Goal: Information Seeking & Learning: Learn about a topic

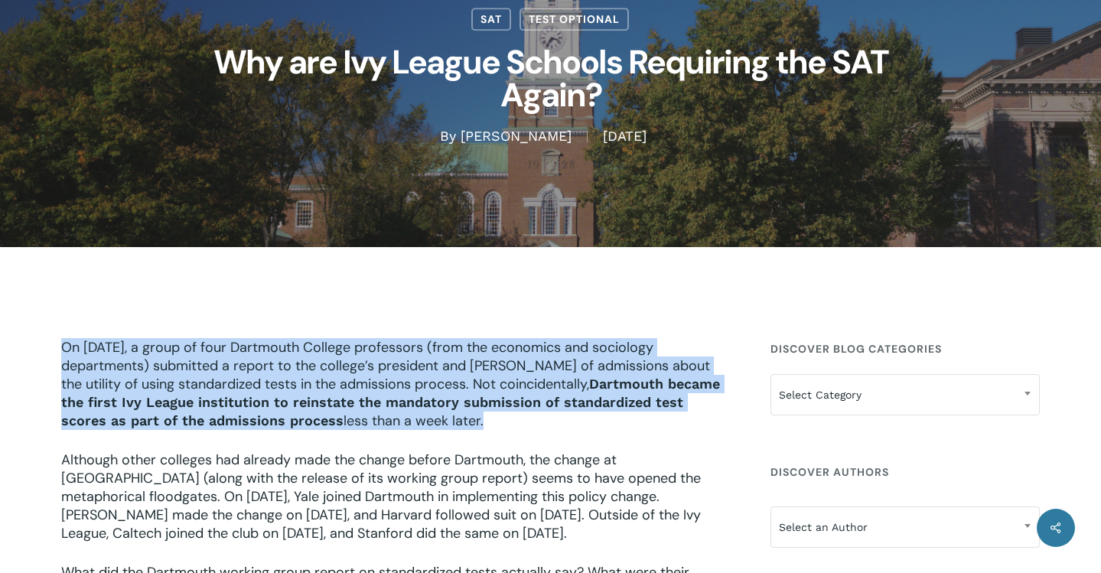
drag, startPoint x: 260, startPoint y: 321, endPoint x: 422, endPoint y: 433, distance: 196.3
click at [422, 433] on p "On [DATE], a group of four Dartmouth College professors (from the economics and…" at bounding box center [396, 394] width 670 height 112
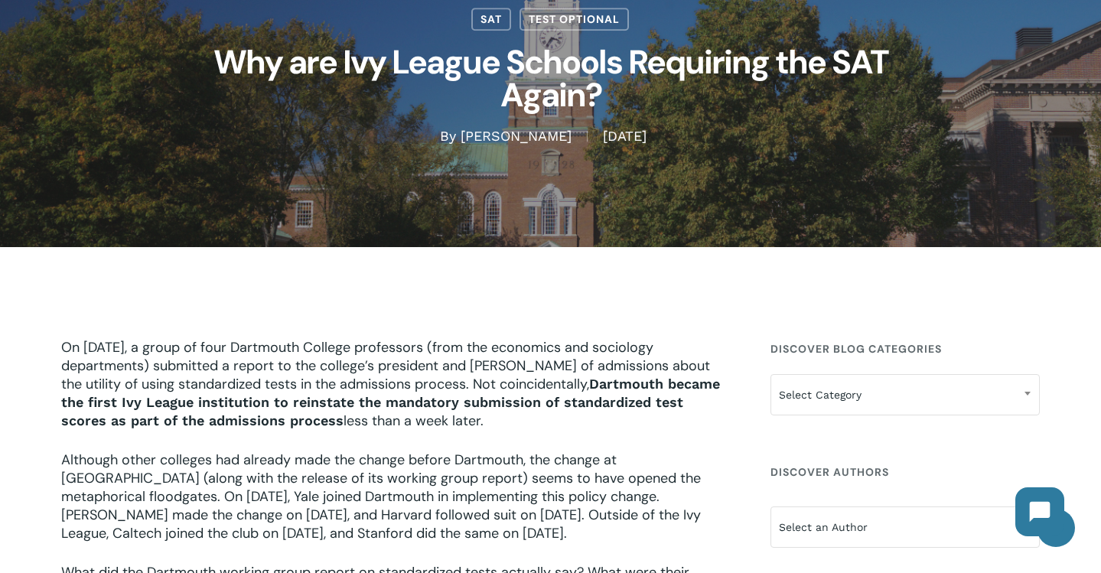
click at [422, 433] on p "On [DATE], a group of four Dartmouth College professors (from the economics and…" at bounding box center [396, 394] width 670 height 112
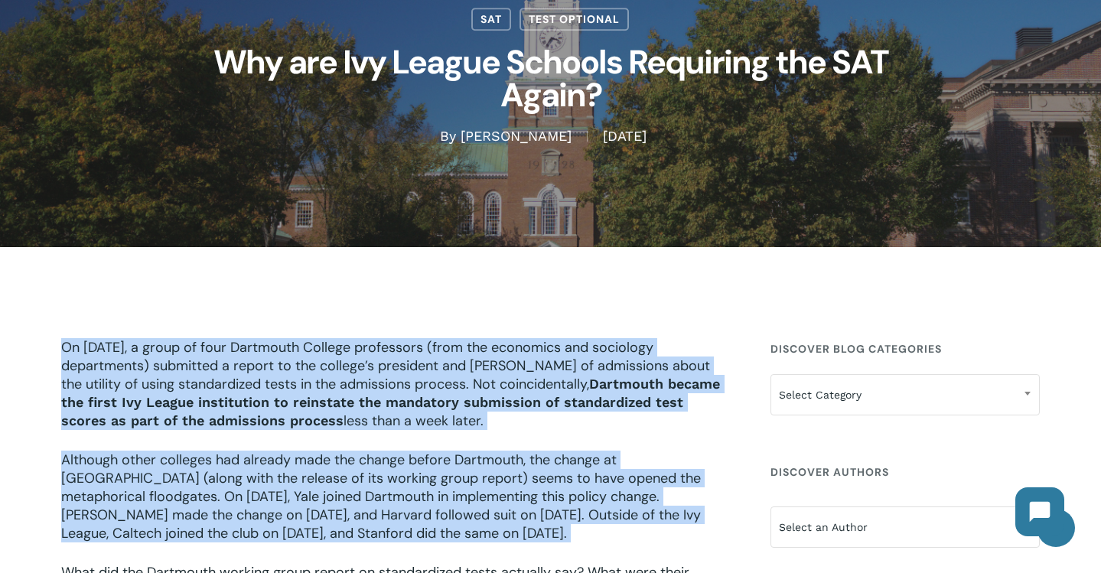
drag, startPoint x: 422, startPoint y: 433, endPoint x: 420, endPoint y: 463, distance: 29.9
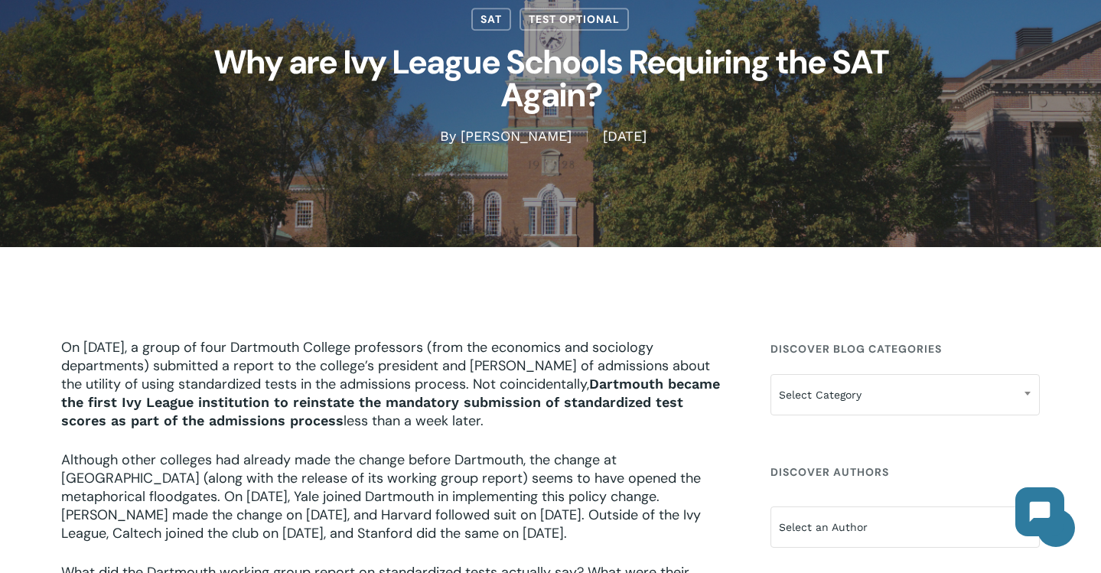
click at [420, 464] on p "Although other colleges had already made the change before Dartmouth, the chang…" at bounding box center [396, 507] width 670 height 112
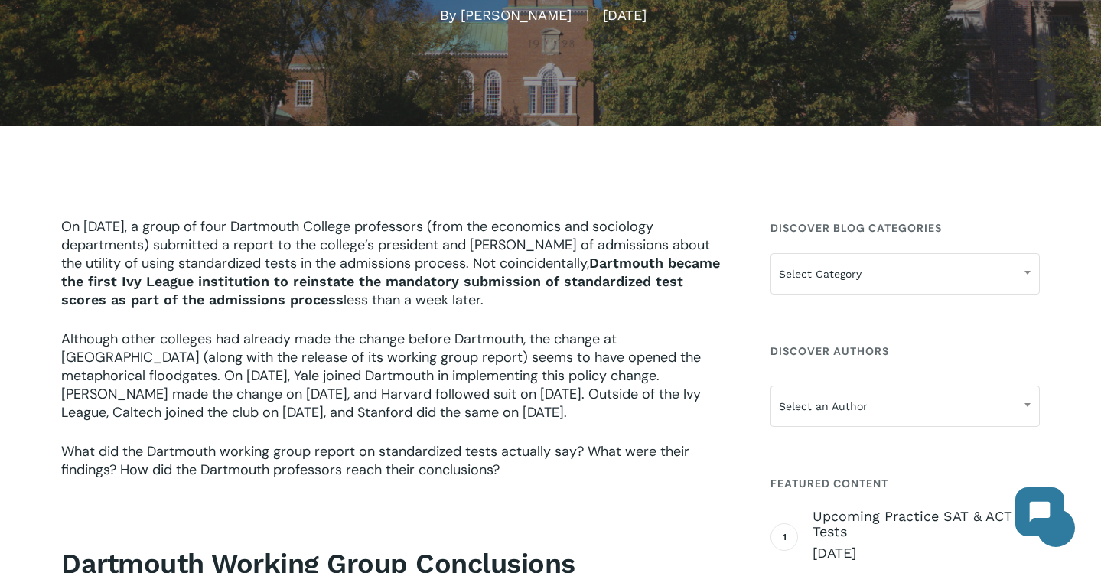
drag, startPoint x: 381, startPoint y: 223, endPoint x: 393, endPoint y: 450, distance: 226.8
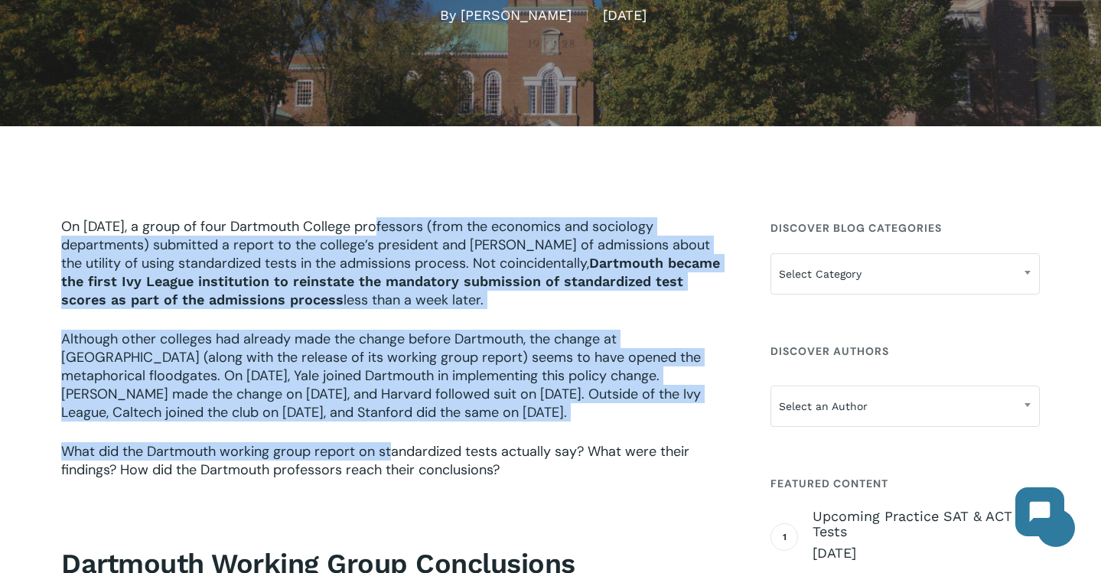
click at [393, 450] on p "What did the Dartmouth working group report on standardized tests actually say?…" at bounding box center [396, 470] width 670 height 57
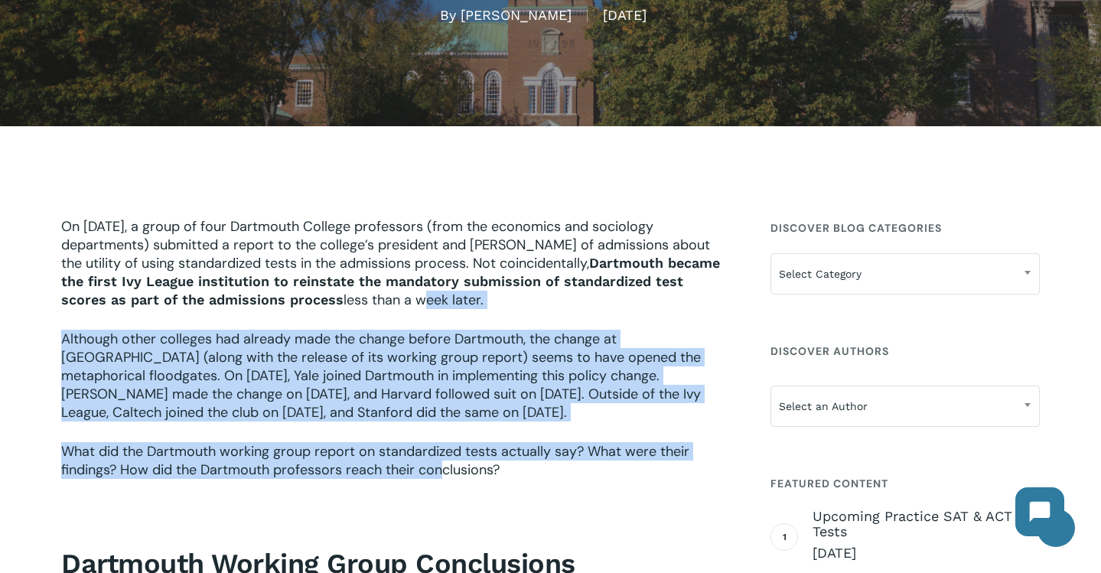
drag, startPoint x: 445, startPoint y: 468, endPoint x: 332, endPoint y: 279, distance: 219.7
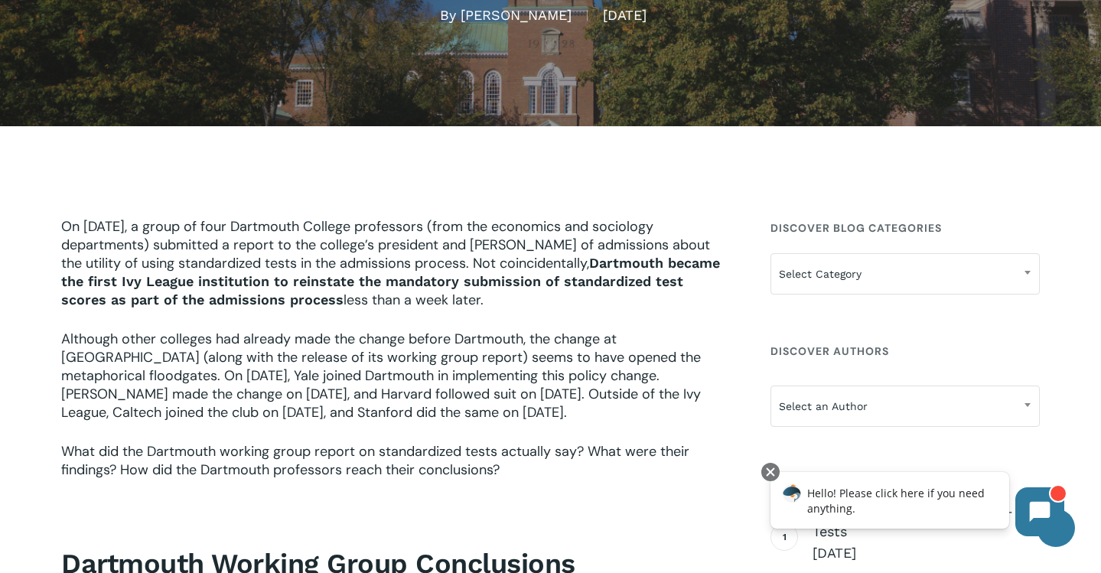
click at [285, 250] on p "On [DATE], a group of four Dartmouth College professors (from the economics and…" at bounding box center [396, 273] width 670 height 112
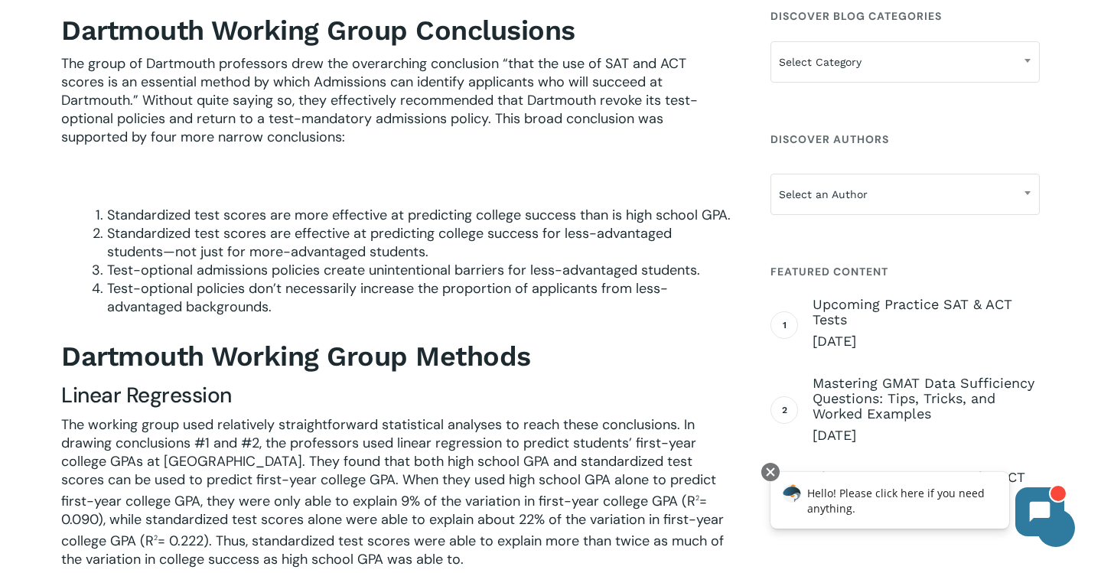
scroll to position [830, 0]
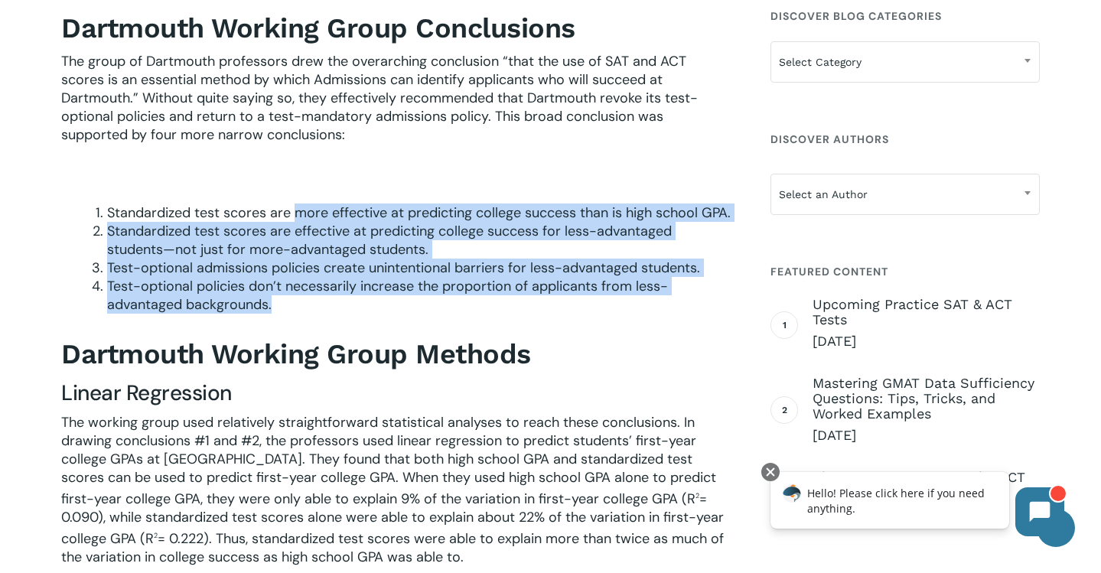
drag, startPoint x: 299, startPoint y: 210, endPoint x: 320, endPoint y: 337, distance: 128.7
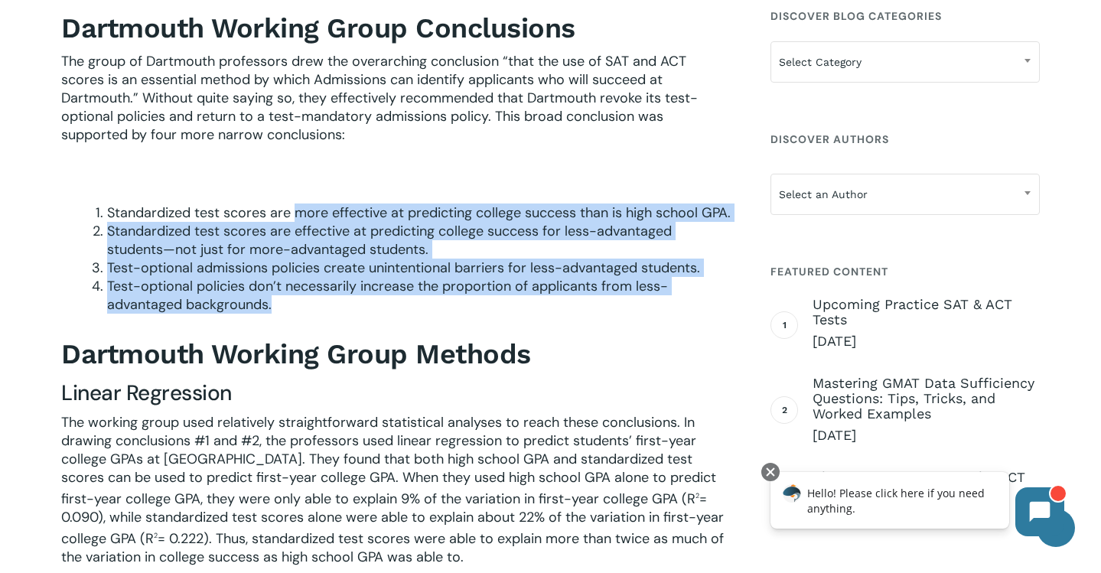
drag, startPoint x: 323, startPoint y: 327, endPoint x: 272, endPoint y: 217, distance: 121.9
click at [292, 217] on ol "Standardized test scores are more effective at predicting college success than …" at bounding box center [419, 259] width 624 height 110
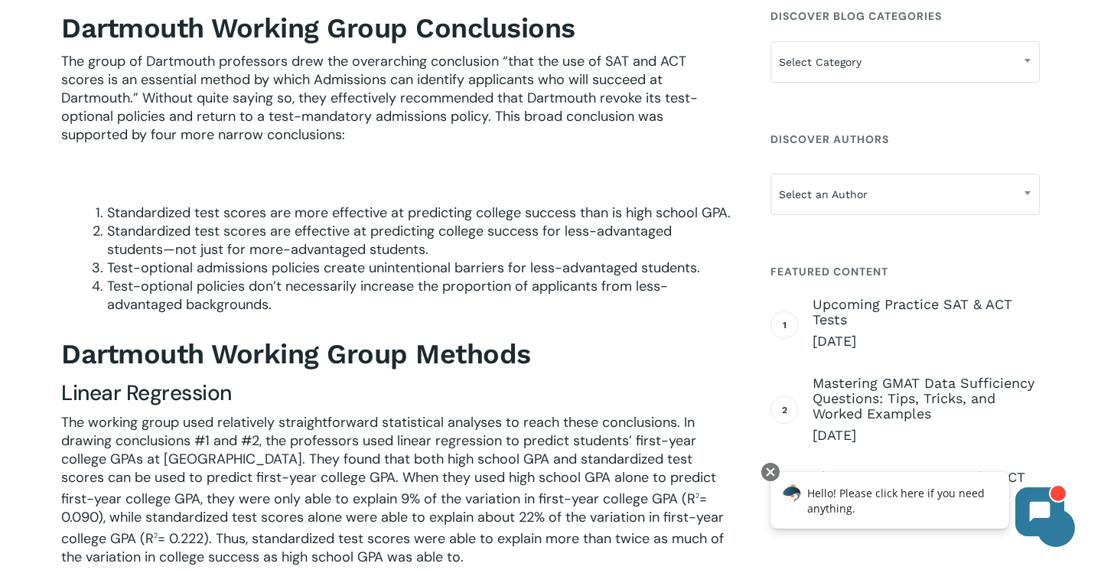
click at [265, 221] on li "Standardized test scores are more effective at predicting college success than …" at bounding box center [419, 213] width 624 height 18
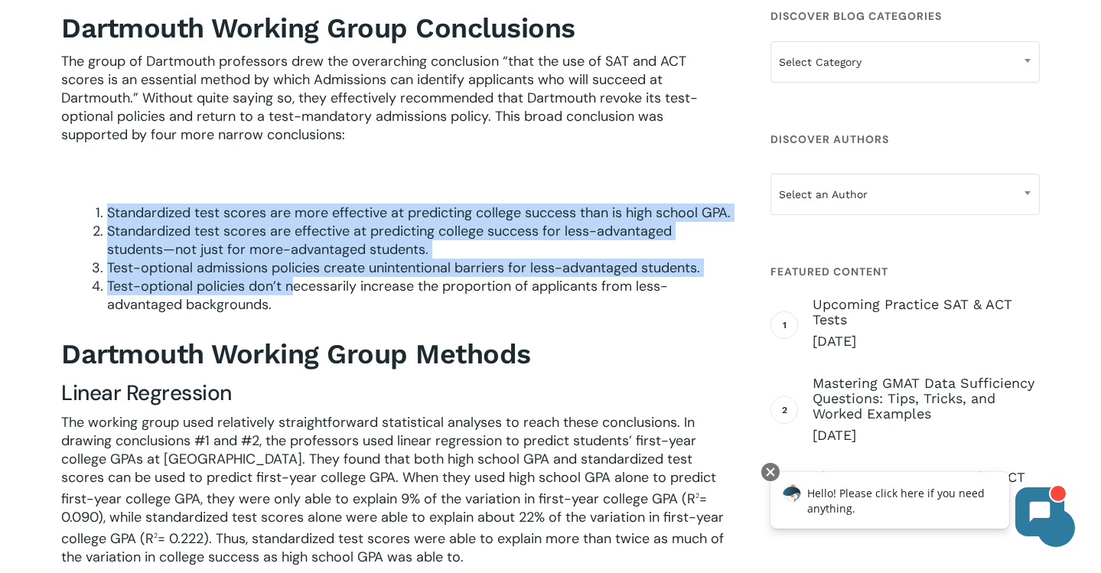
drag, startPoint x: 274, startPoint y: 194, endPoint x: 295, endPoint y: 314, distance: 122.0
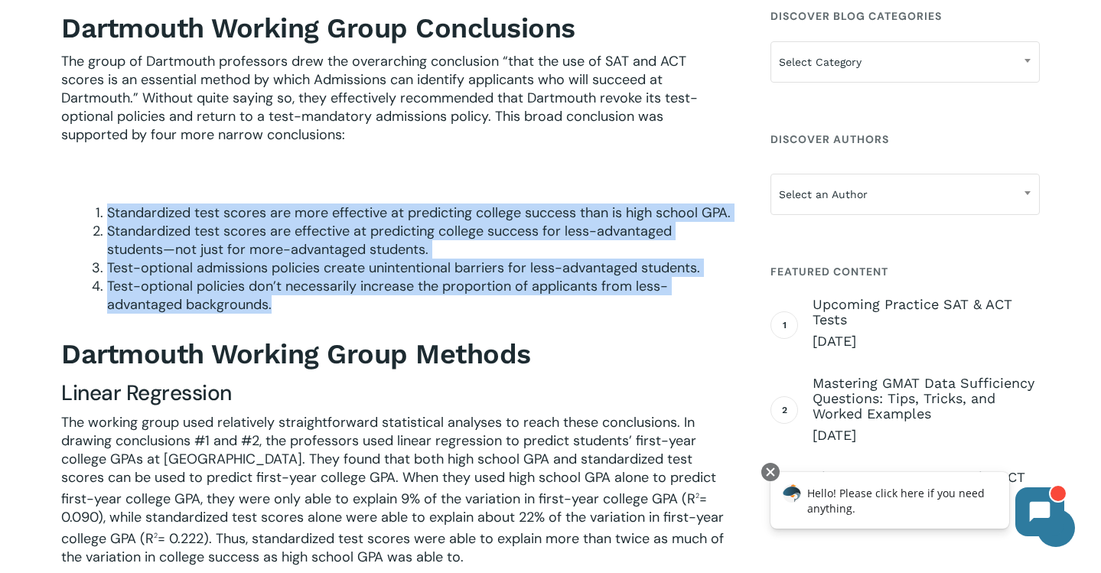
click at [295, 314] on li "Test-optional policies don’t necessarily increase the proportion of applicants …" at bounding box center [419, 295] width 624 height 37
drag, startPoint x: 295, startPoint y: 320, endPoint x: 286, endPoint y: 178, distance: 141.9
click at [272, 246] on li "Standardized test scores are effective at predicting college success for less-a…" at bounding box center [419, 240] width 624 height 37
drag, startPoint x: 285, startPoint y: 197, endPoint x: 278, endPoint y: 332, distance: 134.9
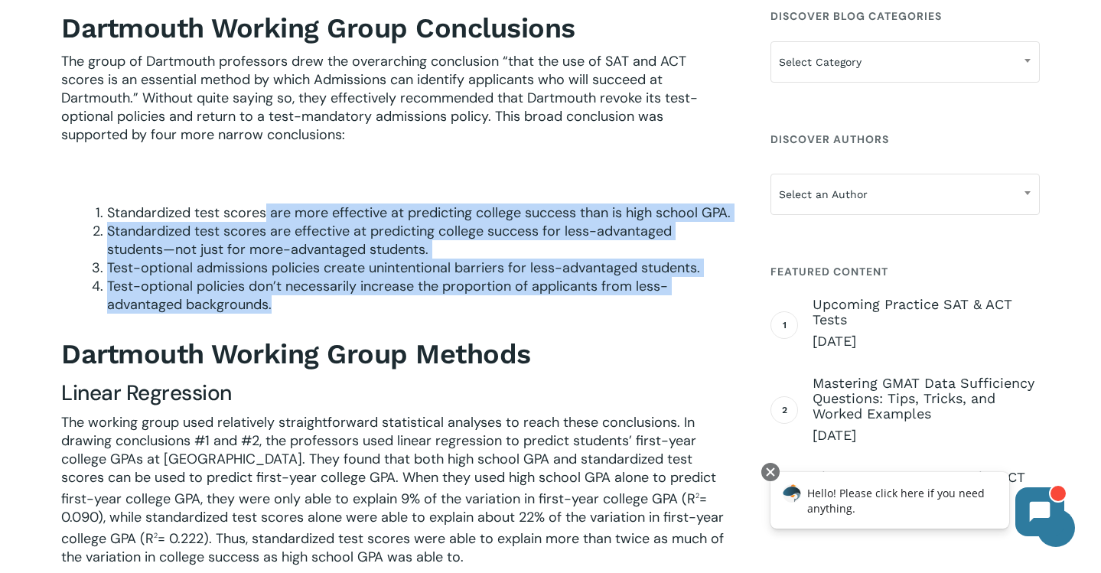
drag, startPoint x: 282, startPoint y: 321, endPoint x: 253, endPoint y: 211, distance: 113.4
click at [263, 206] on ol "Standardized test scores are more effective at predicting college success than …" at bounding box center [419, 259] width 624 height 110
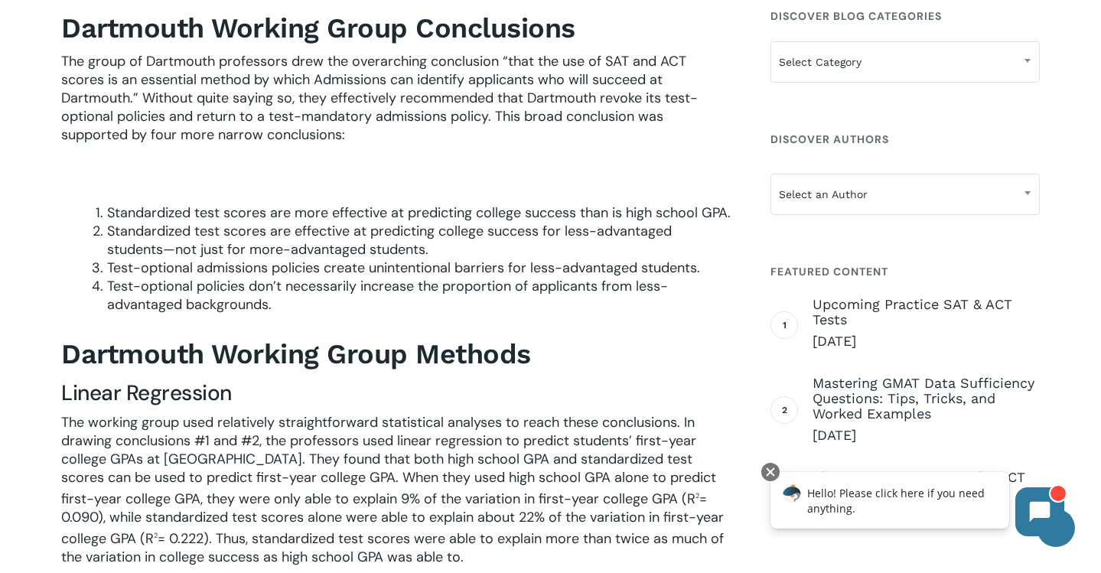
click at [253, 259] on li "Standardized test scores are effective at predicting college success for less-a…" at bounding box center [419, 240] width 624 height 37
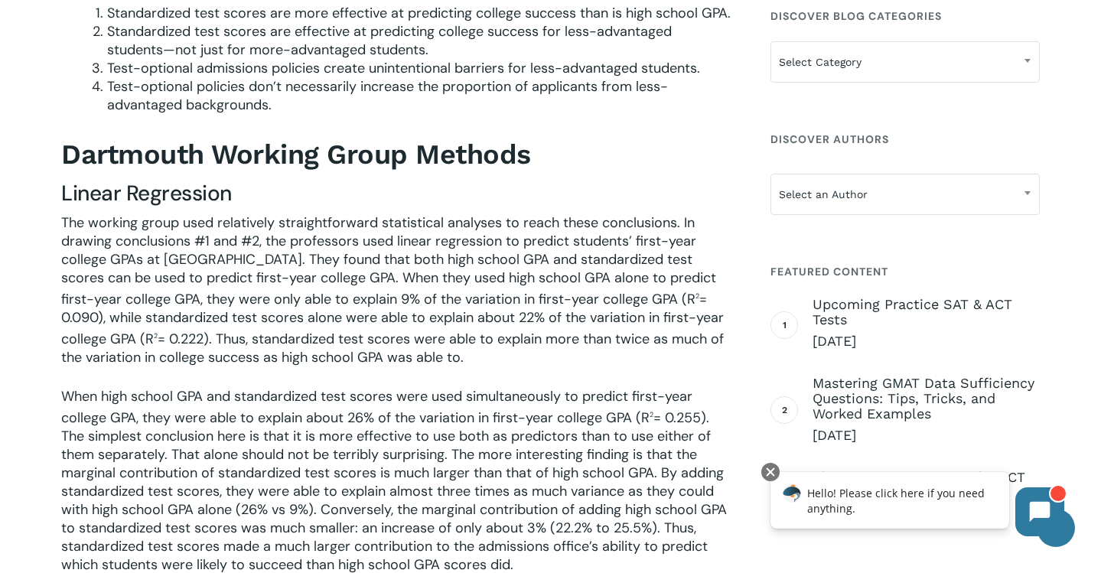
scroll to position [1179, 0]
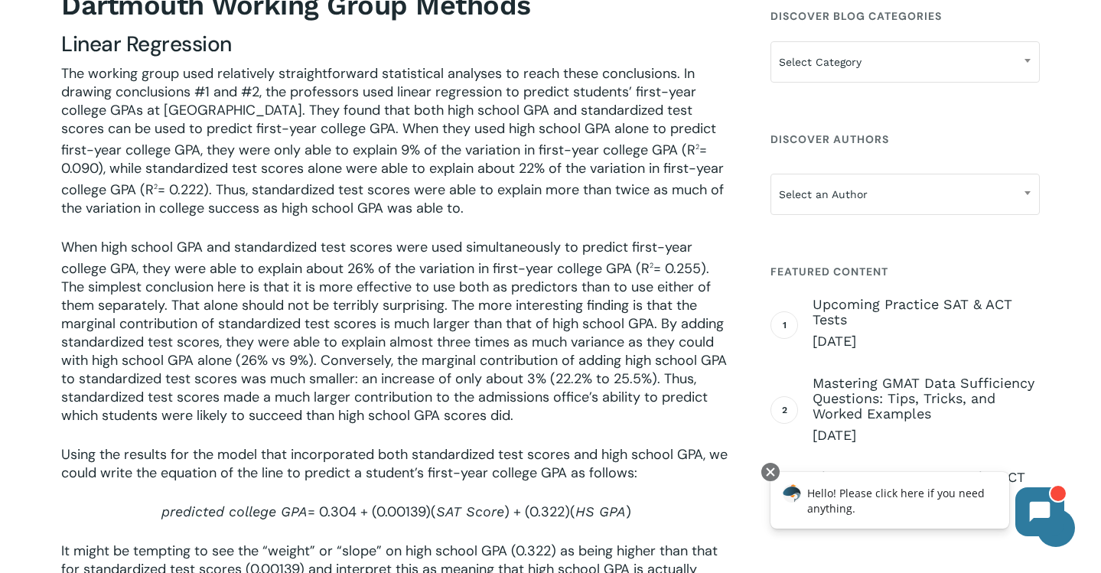
drag, startPoint x: 119, startPoint y: 47, endPoint x: 253, endPoint y: 243, distance: 237.3
click at [253, 238] on p "The working group used relatively straightforward statistical analyses to reach…" at bounding box center [396, 151] width 670 height 174
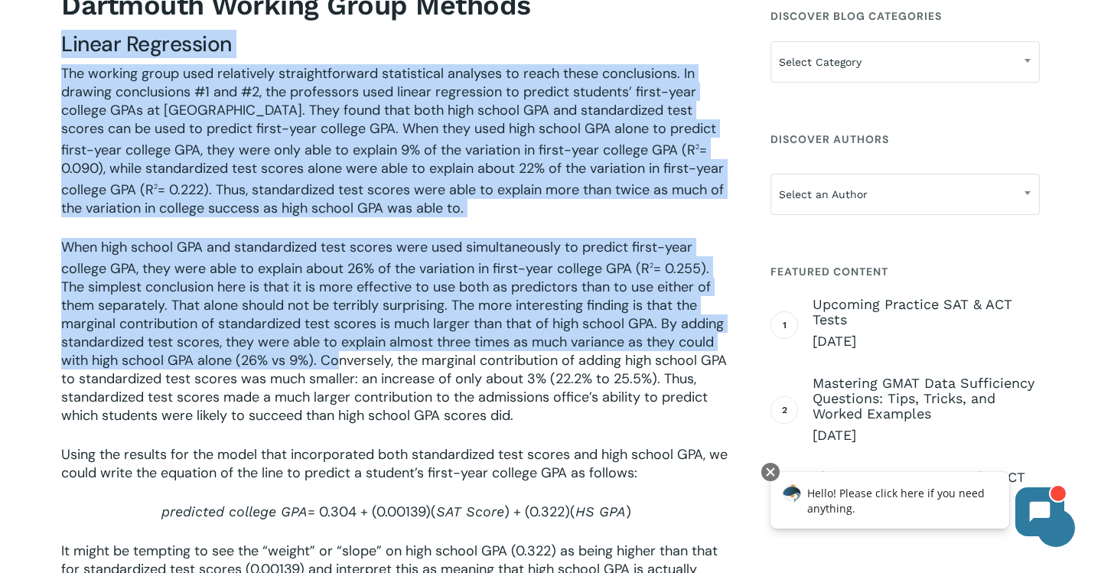
drag, startPoint x: 189, startPoint y: 41, endPoint x: 329, endPoint y: 393, distance: 378.8
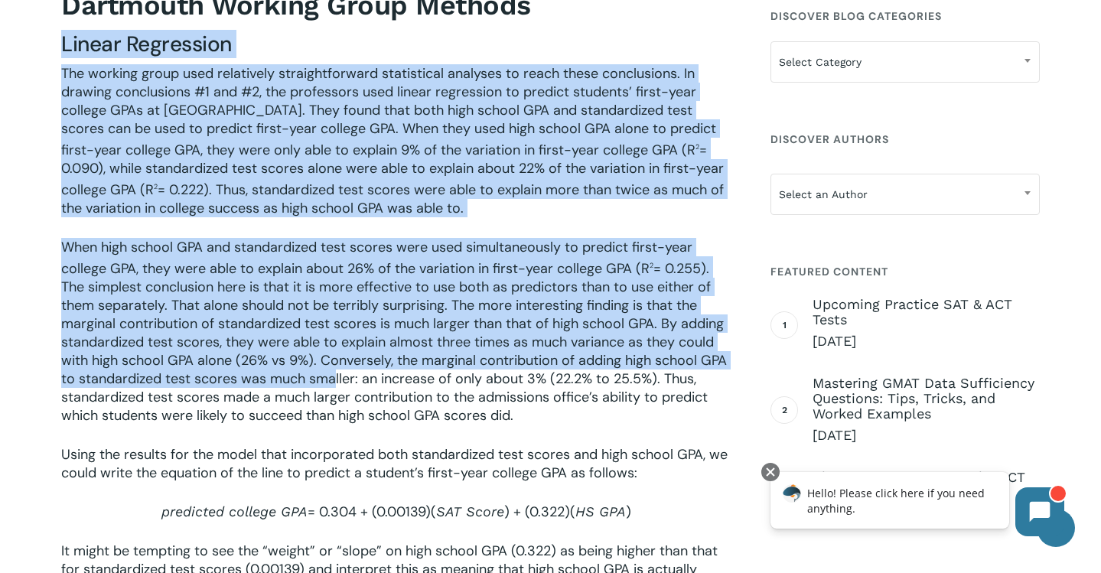
click at [327, 398] on p "When high school GPA and standardized test scores were used simultaneously to p…" at bounding box center [396, 341] width 670 height 207
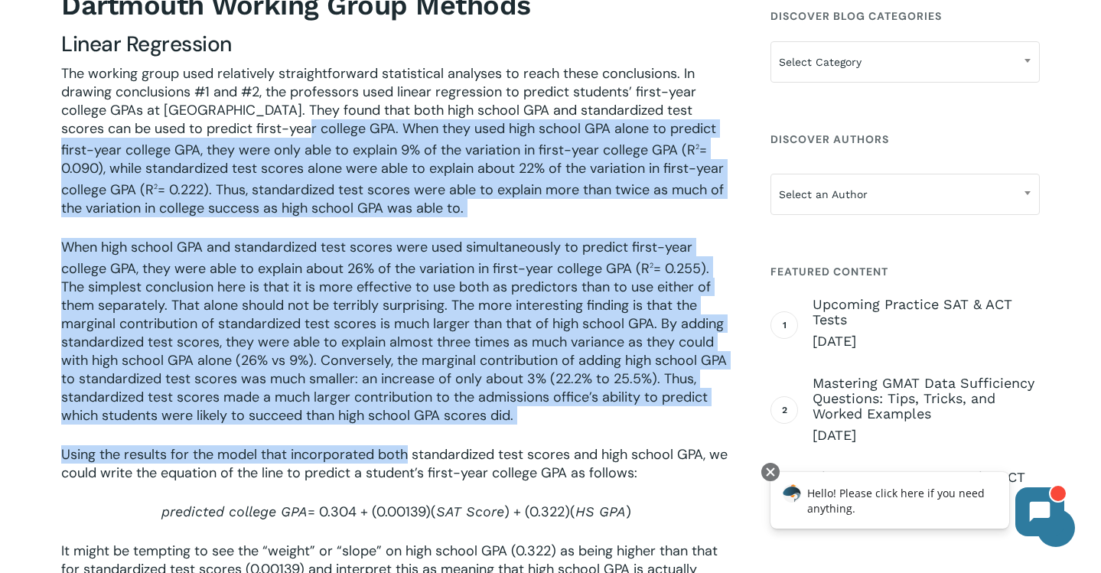
drag, startPoint x: 405, startPoint y: 473, endPoint x: 264, endPoint y: 146, distance: 355.8
click at [265, 146] on div "Linear Regression The working group used relatively straightforward statistical…" at bounding box center [396, 584] width 670 height 1106
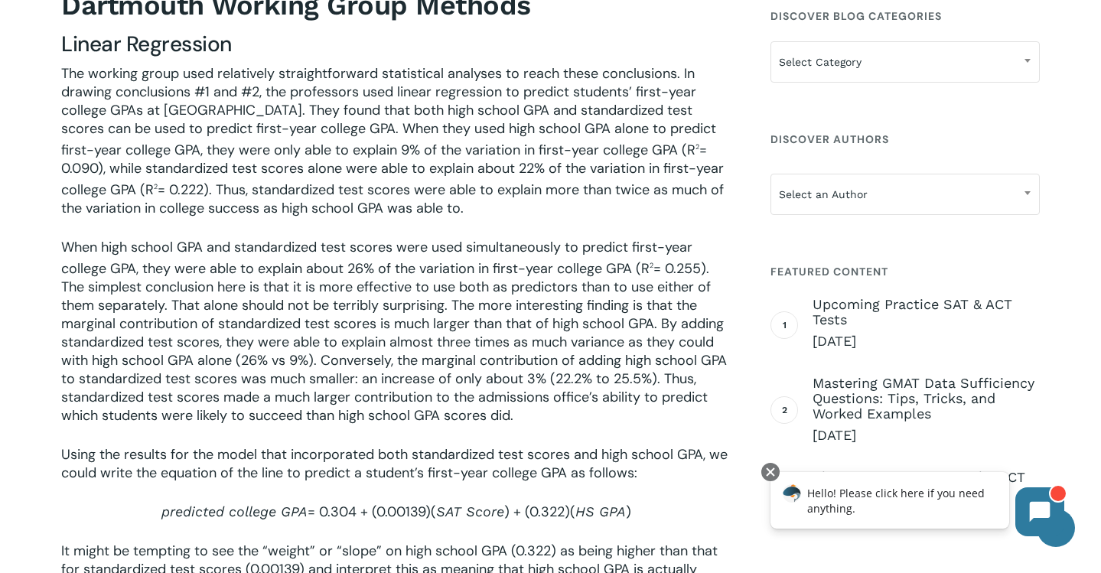
click at [266, 167] on p "The working group used relatively straightforward statistical analyses to reach…" at bounding box center [396, 151] width 670 height 174
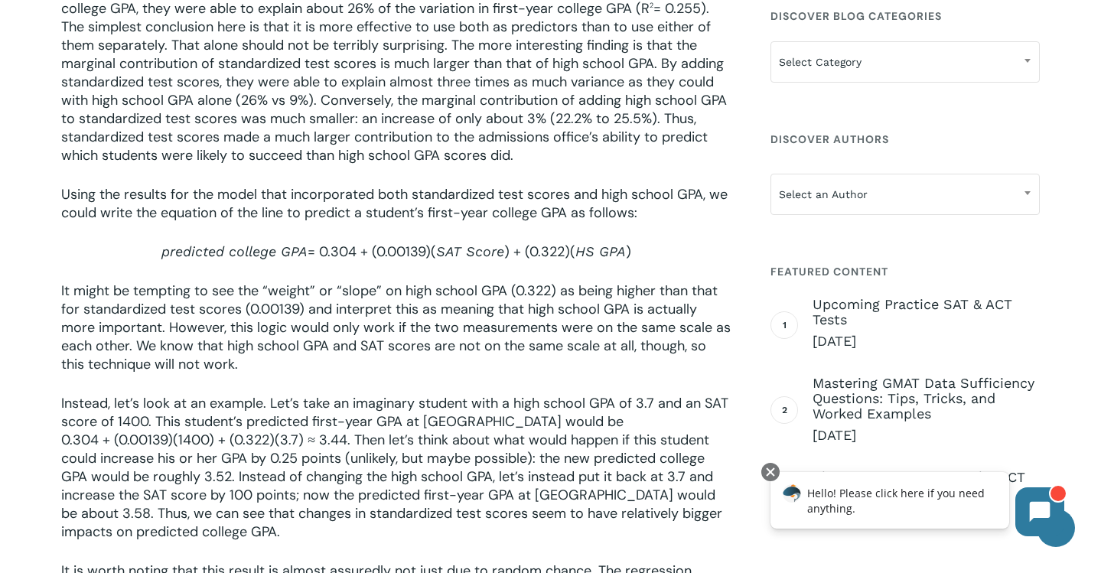
scroll to position [1512, 0]
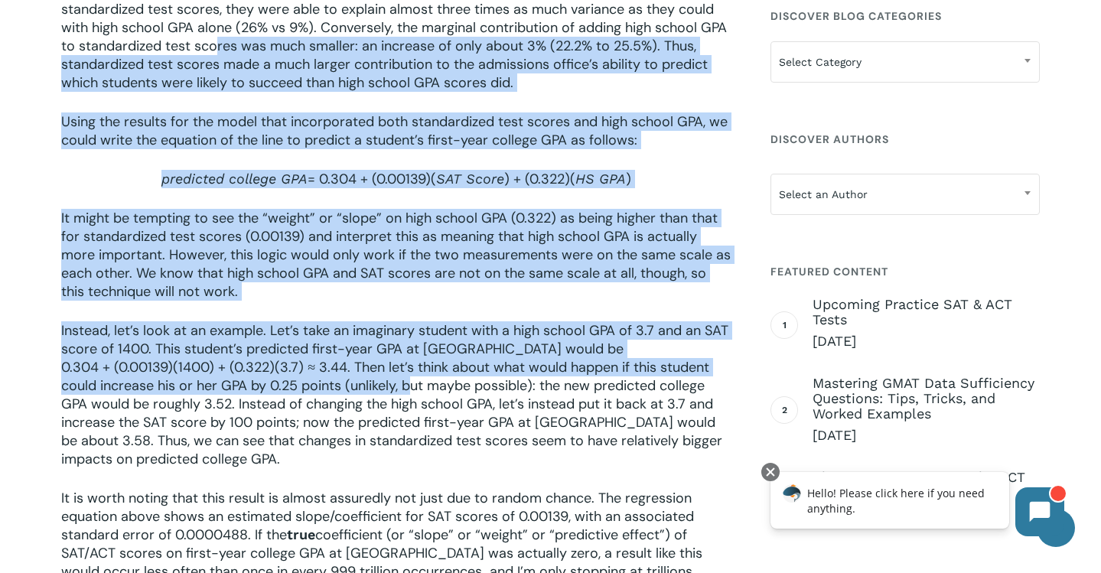
drag, startPoint x: 209, startPoint y: 65, endPoint x: 411, endPoint y: 398, distance: 389.3
click at [411, 398] on div "When high school GPA and standardized test scores were used simultaneously to p…" at bounding box center [396, 354] width 670 height 898
click at [411, 399] on p "Instead, let’s look at an example. Let’s take an imaginary student with a high …" at bounding box center [396, 405] width 670 height 168
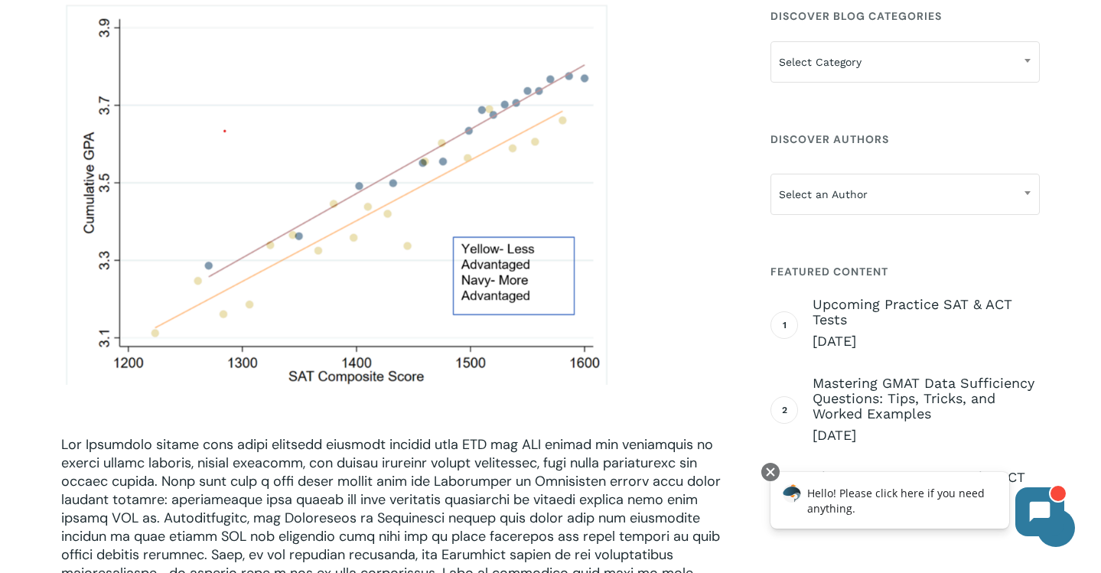
scroll to position [2363, 0]
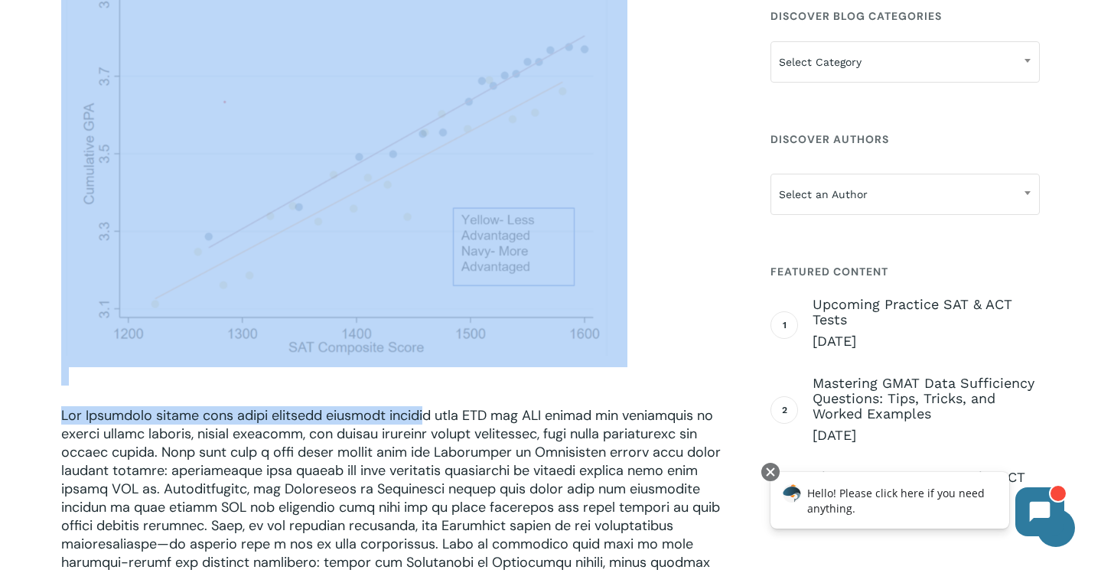
drag, startPoint x: 430, startPoint y: 441, endPoint x: 280, endPoint y: 298, distance: 206.8
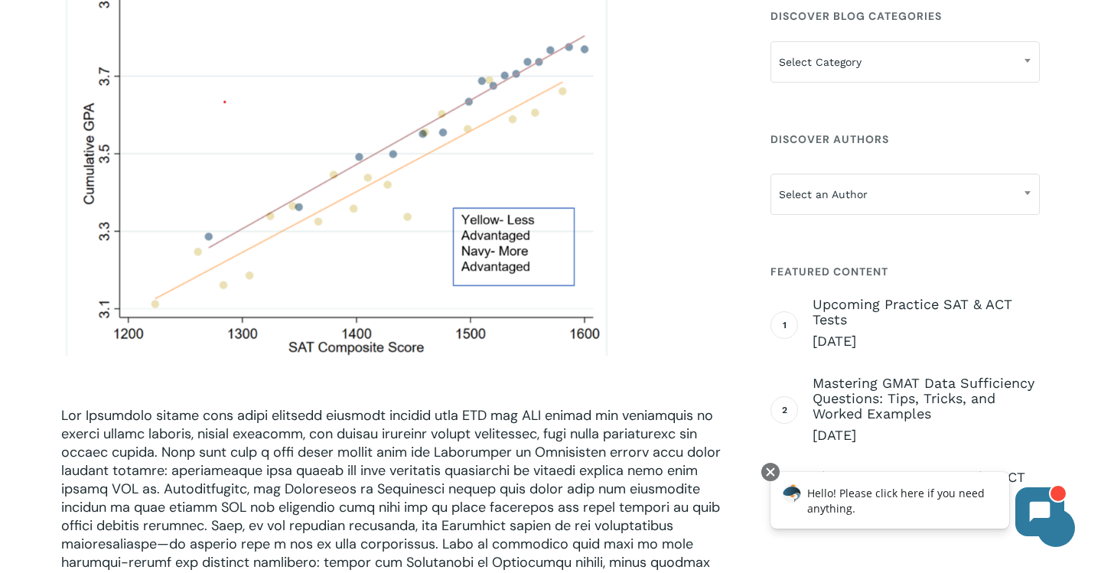
click at [345, 454] on p at bounding box center [396, 517] width 670 height 223
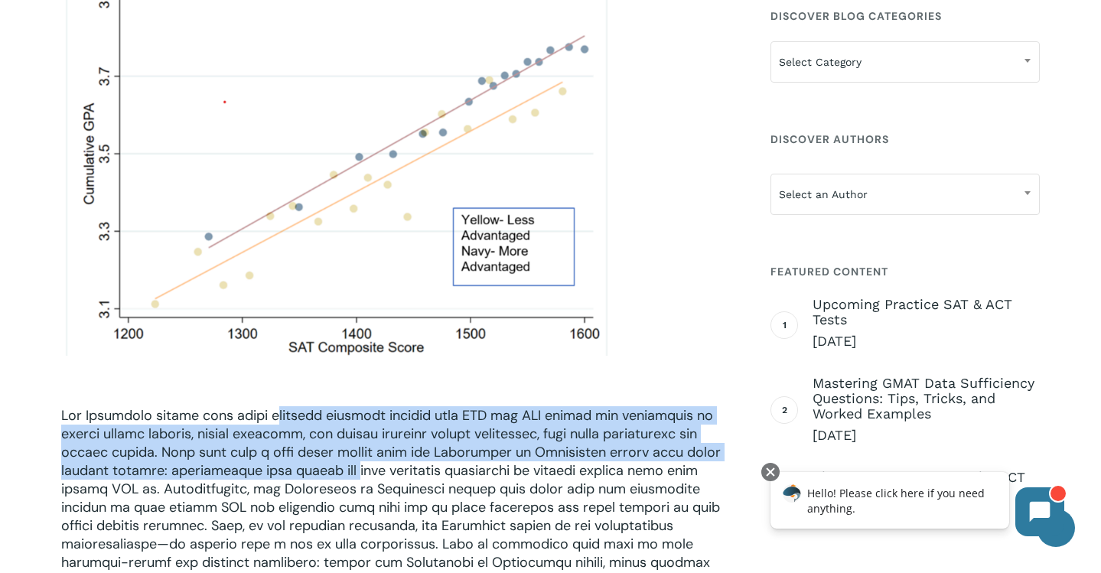
drag, startPoint x: 347, startPoint y: 481, endPoint x: 276, endPoint y: 425, distance: 89.9
click at [276, 425] on p at bounding box center [396, 517] width 670 height 223
click at [266, 451] on p at bounding box center [396, 517] width 670 height 223
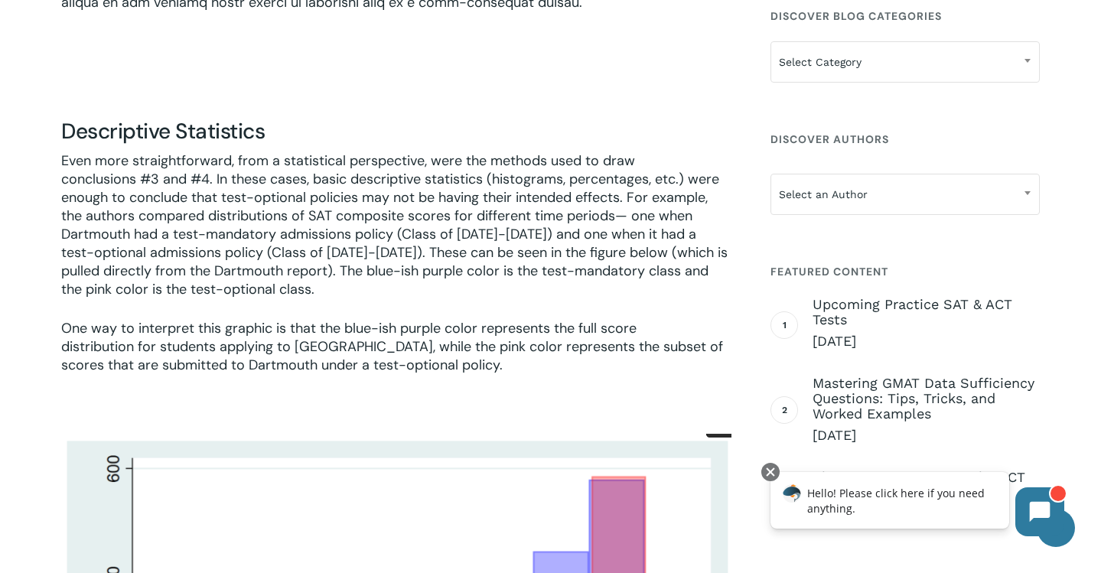
scroll to position [3027, 0]
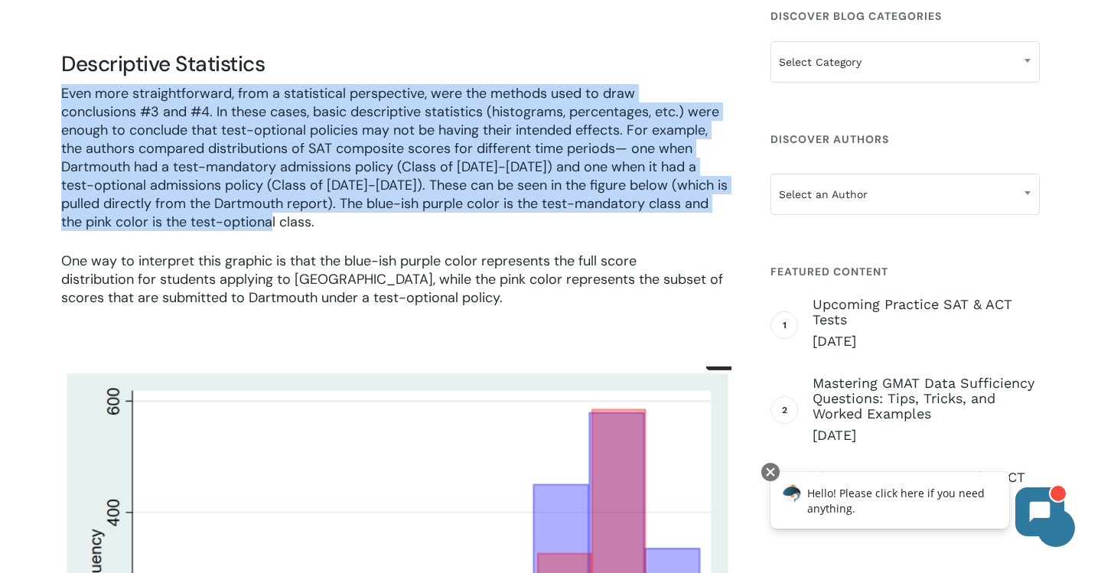
drag, startPoint x: 311, startPoint y: 85, endPoint x: 373, endPoint y: 262, distance: 187.6
click at [373, 262] on div "On [DATE], a group of four Dartmouth College professors (from the economics and…" at bounding box center [396, 264] width 670 height 5558
click at [373, 252] on p "Even more straightforward, from a statistical perspective, were the methods use…" at bounding box center [396, 168] width 670 height 168
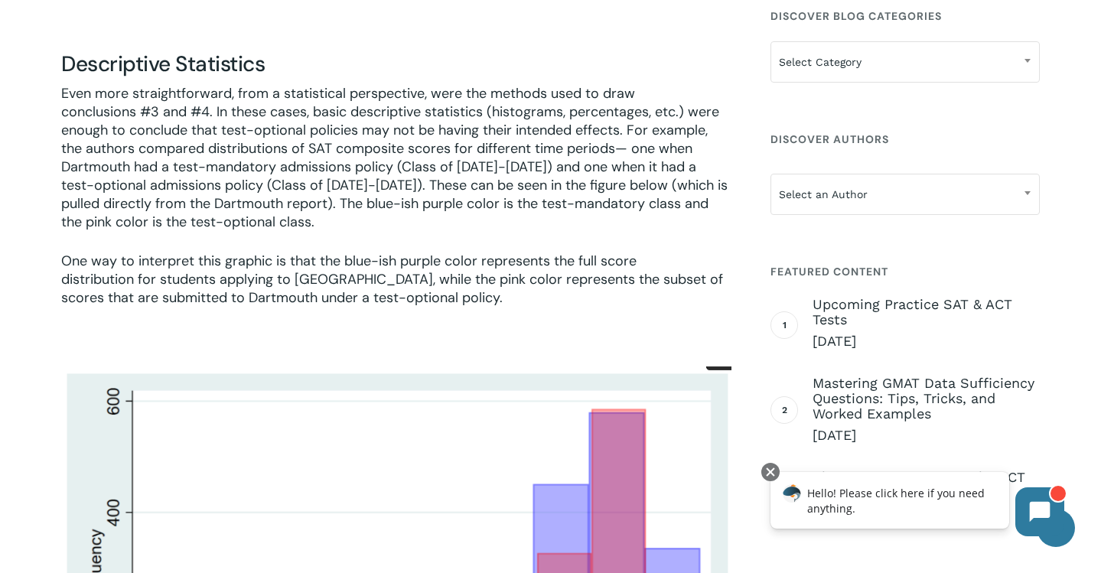
click at [373, 288] on p "One way to interpret this graphic is that the blue-ish purple color represents …" at bounding box center [396, 290] width 670 height 76
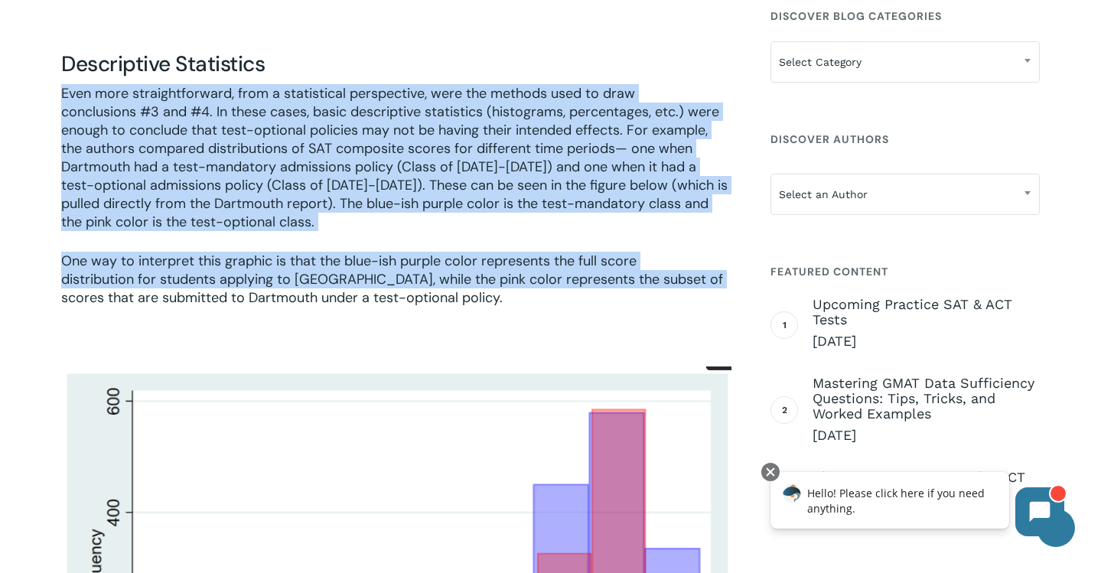
drag, startPoint x: 373, startPoint y: 288, endPoint x: 353, endPoint y: 113, distance: 176.4
click at [360, 111] on div "On [DATE], a group of four Dartmouth College professors (from the economics and…" at bounding box center [396, 264] width 670 height 5558
click at [351, 130] on p "Even more straightforward, from a statistical perspective, were the methods use…" at bounding box center [396, 168] width 670 height 168
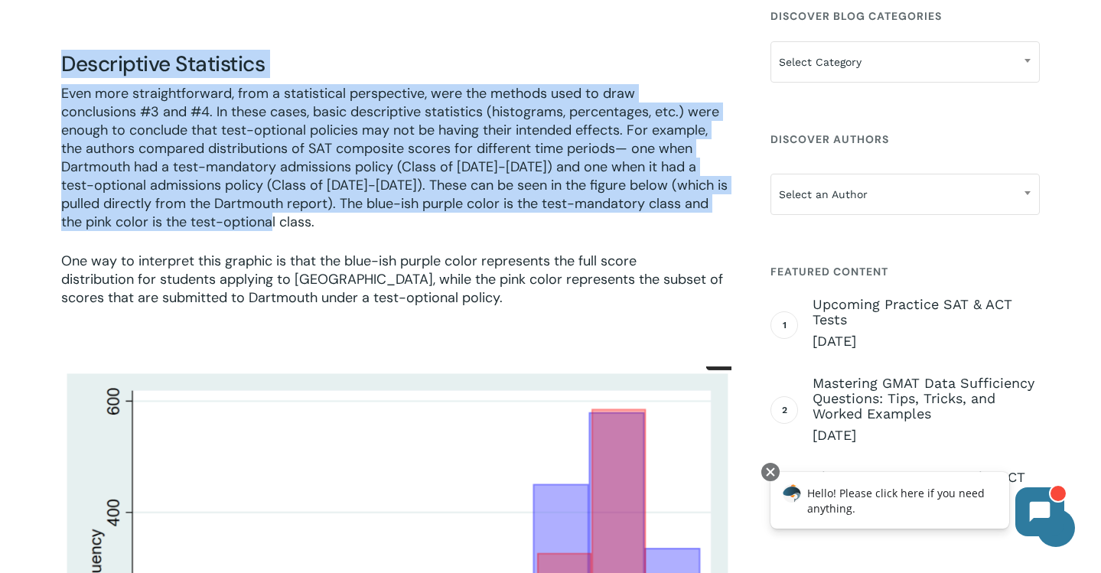
drag, startPoint x: 337, startPoint y: 67, endPoint x: 416, endPoint y: 283, distance: 230.7
click at [416, 283] on div "On [DATE], a group of four Dartmouth College professors (from the economics and…" at bounding box center [396, 264] width 670 height 5558
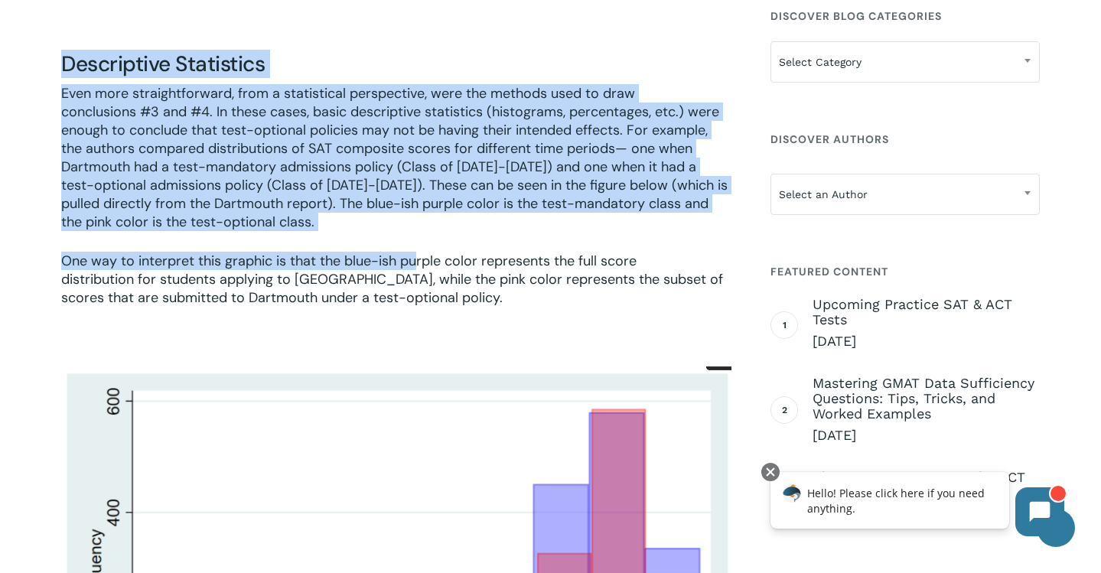
click at [415, 287] on p "One way to interpret this graphic is that the blue-ish purple color represents …" at bounding box center [396, 290] width 670 height 76
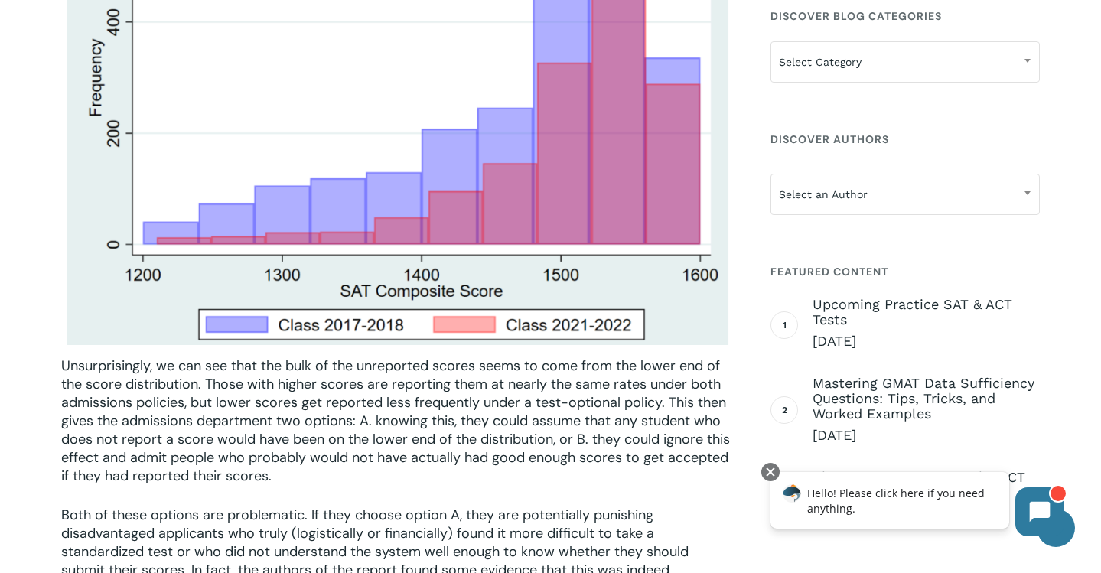
scroll to position [3660, 0]
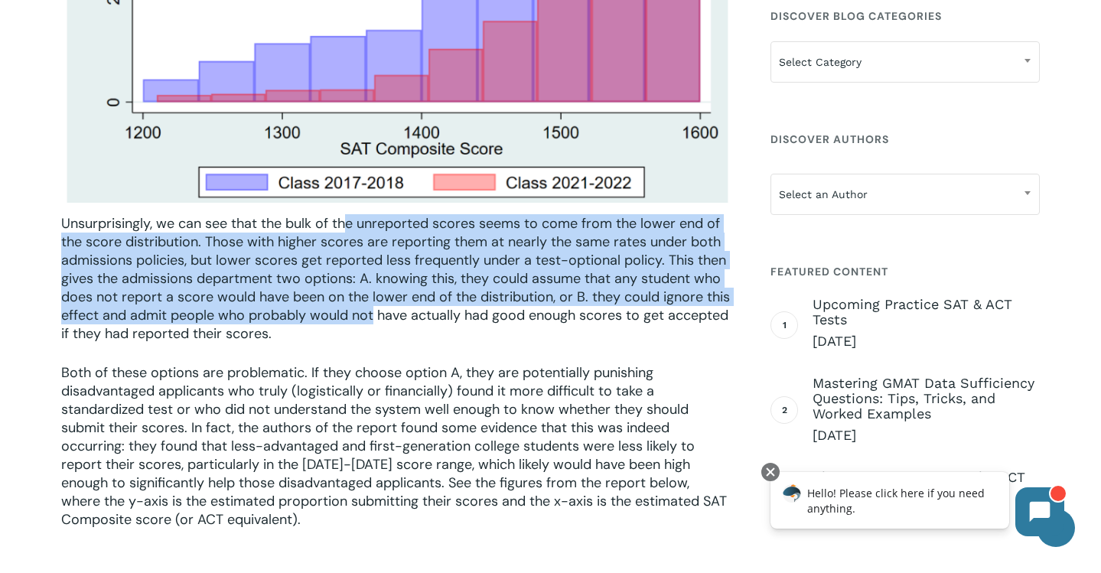
drag, startPoint x: 344, startPoint y: 236, endPoint x: 373, endPoint y: 341, distance: 108.8
click at [373, 340] on p "Unsurprisingly, we can see that the bulk of the unreported scores seems to come…" at bounding box center [396, 288] width 670 height 149
click at [373, 341] on p "Unsurprisingly, we can see that the bulk of the unreported scores seems to come…" at bounding box center [396, 288] width 670 height 149
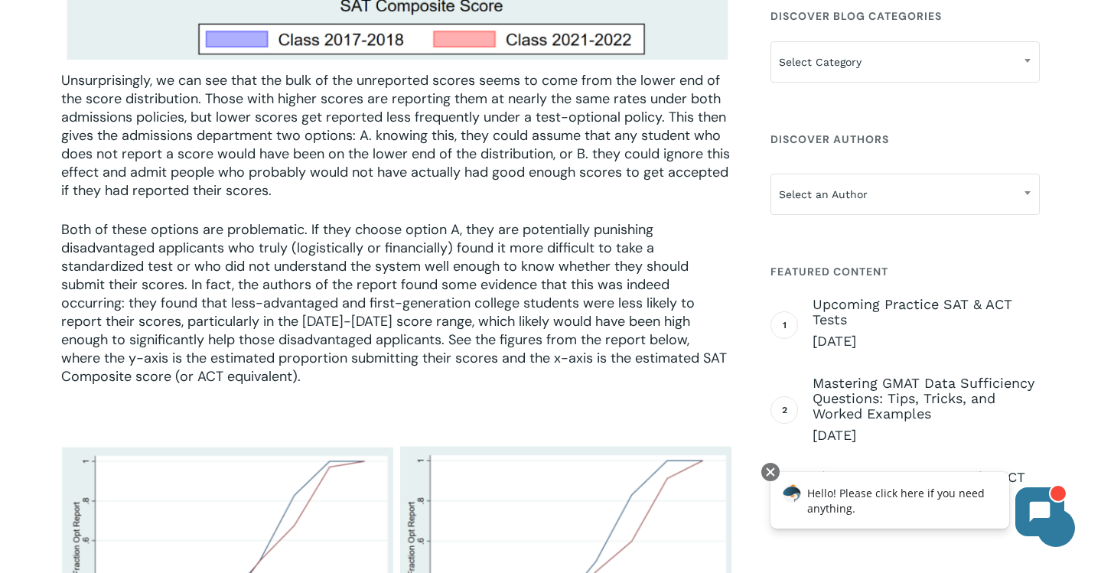
scroll to position [3820, 0]
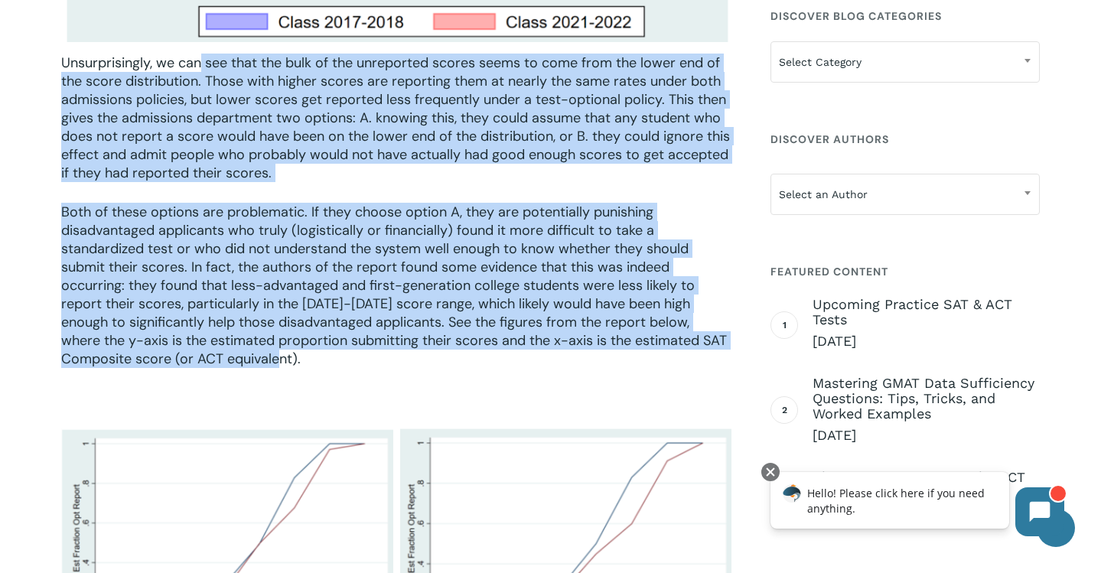
drag, startPoint x: 202, startPoint y: 86, endPoint x: 317, endPoint y: 396, distance: 330.5
click at [317, 389] on p "Both of these options are problematic. If they choose option A, they are potent…" at bounding box center [396, 296] width 670 height 186
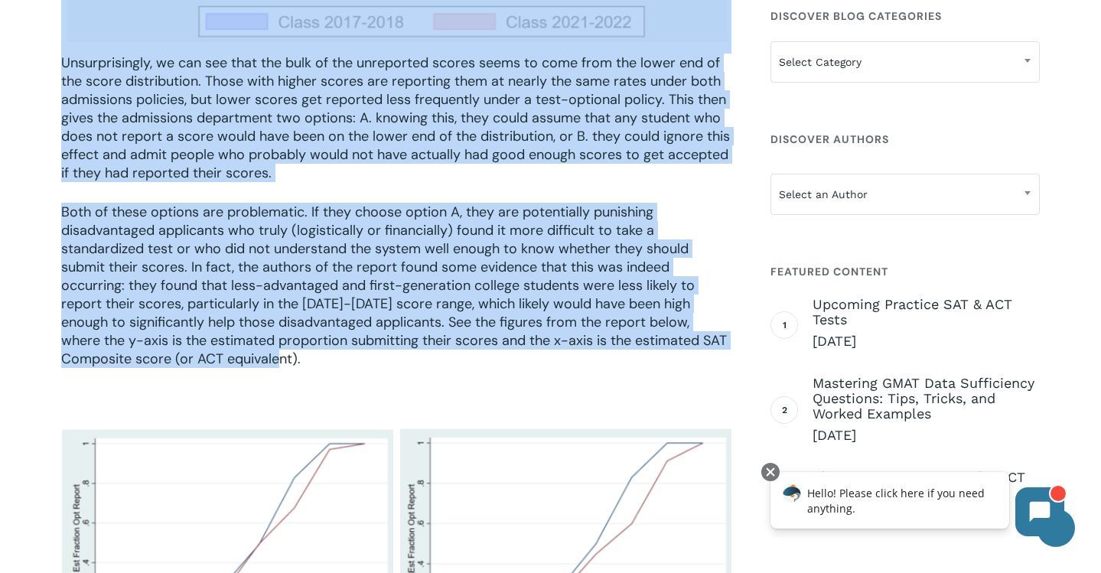
drag, startPoint x: 319, startPoint y: 382, endPoint x: 159, endPoint y: 47, distance: 370.6
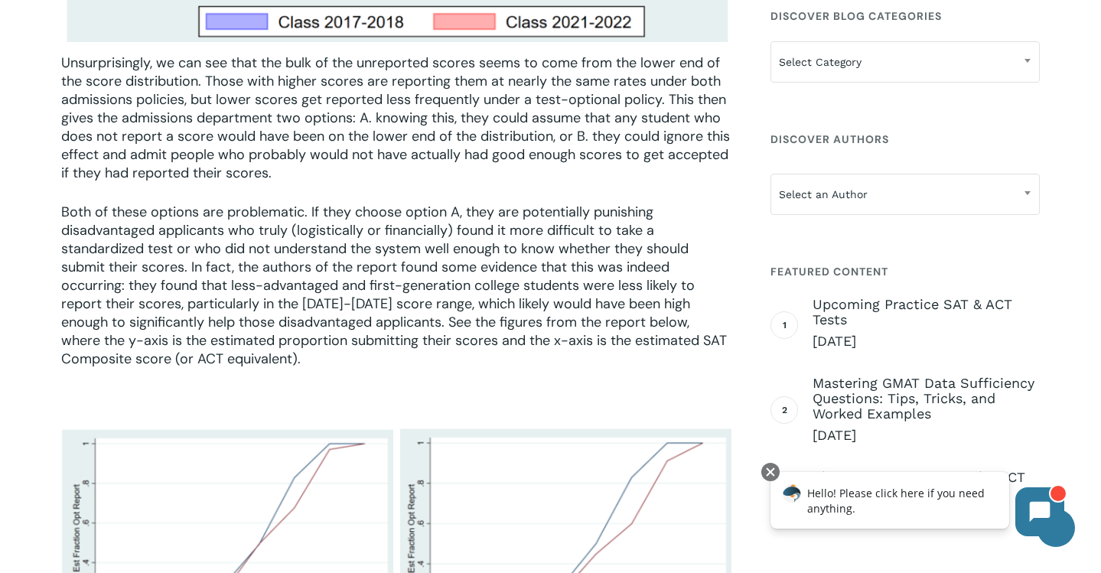
click at [161, 104] on p "Unsurprisingly, we can see that the bulk of the unreported scores seems to come…" at bounding box center [396, 128] width 670 height 149
click at [163, 99] on p "Unsurprisingly, we can see that the bulk of the unreported scores seems to come…" at bounding box center [396, 128] width 670 height 149
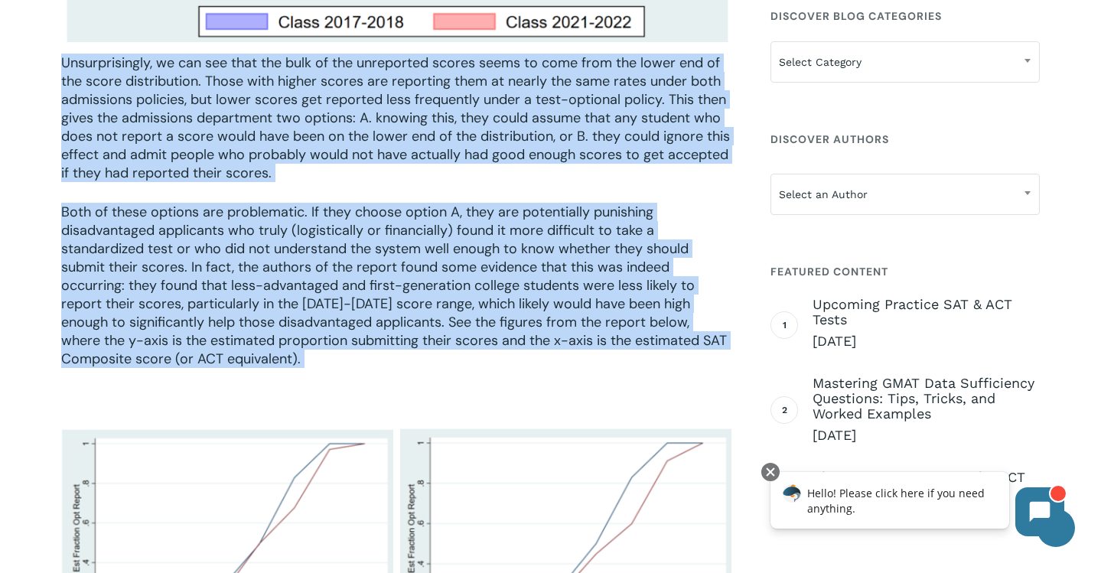
drag, startPoint x: 163, startPoint y: 99, endPoint x: 243, endPoint y: 330, distance: 244.6
click at [243, 330] on p "Both of these options are problematic. If they choose option A, they are potent…" at bounding box center [396, 296] width 670 height 186
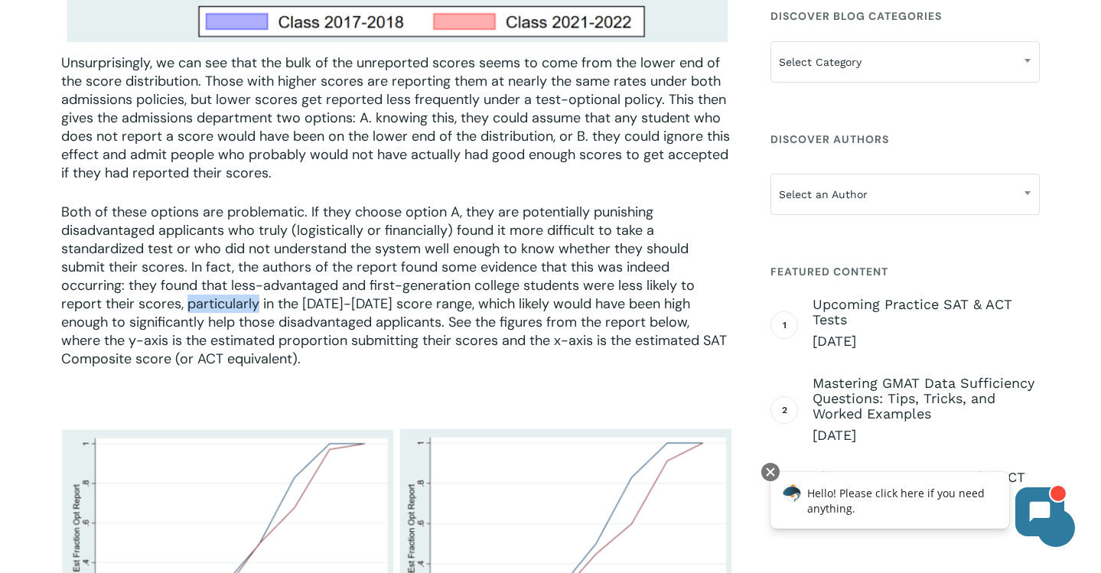
click at [243, 330] on p "Both of these options are problematic. If they choose option A, they are potent…" at bounding box center [396, 296] width 670 height 186
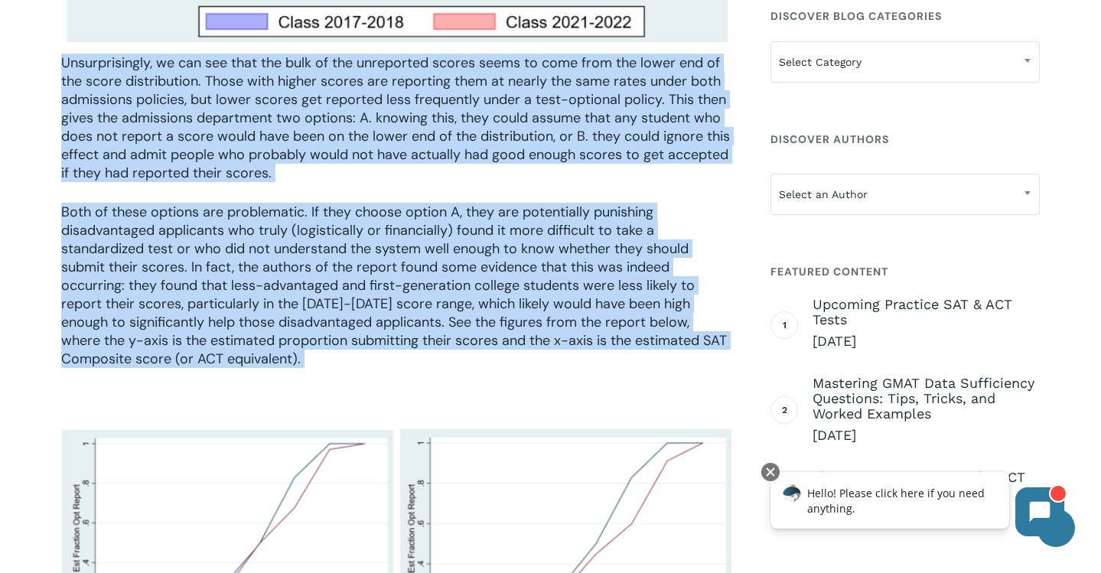
drag, startPoint x: 243, startPoint y: 330, endPoint x: 223, endPoint y: 157, distance: 174.2
click at [223, 168] on p "Unsurprisingly, we can see that the bulk of the unreported scores seems to come…" at bounding box center [396, 128] width 670 height 149
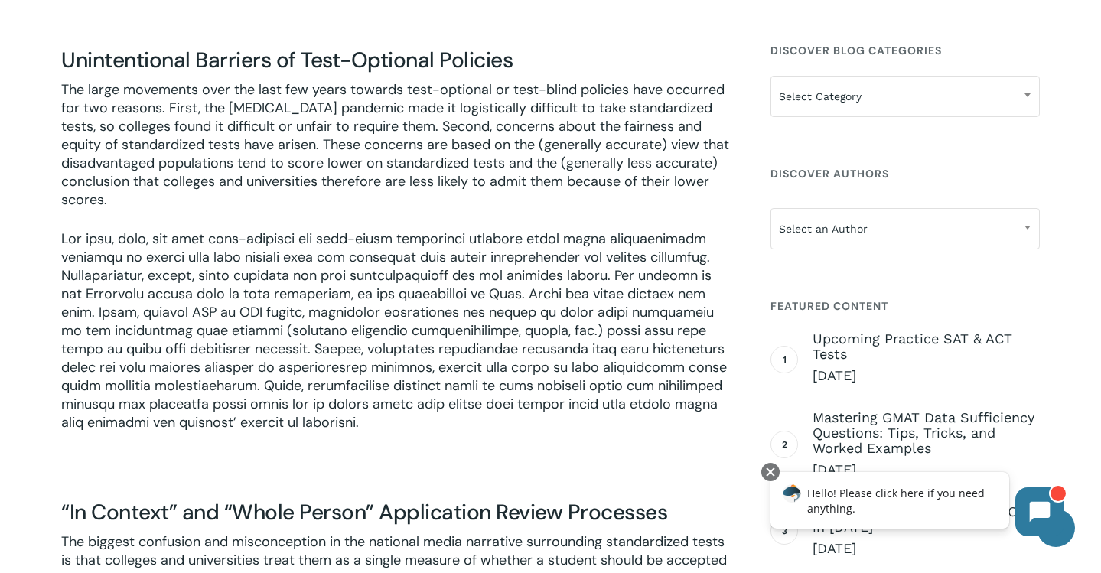
scroll to position [5080, 0]
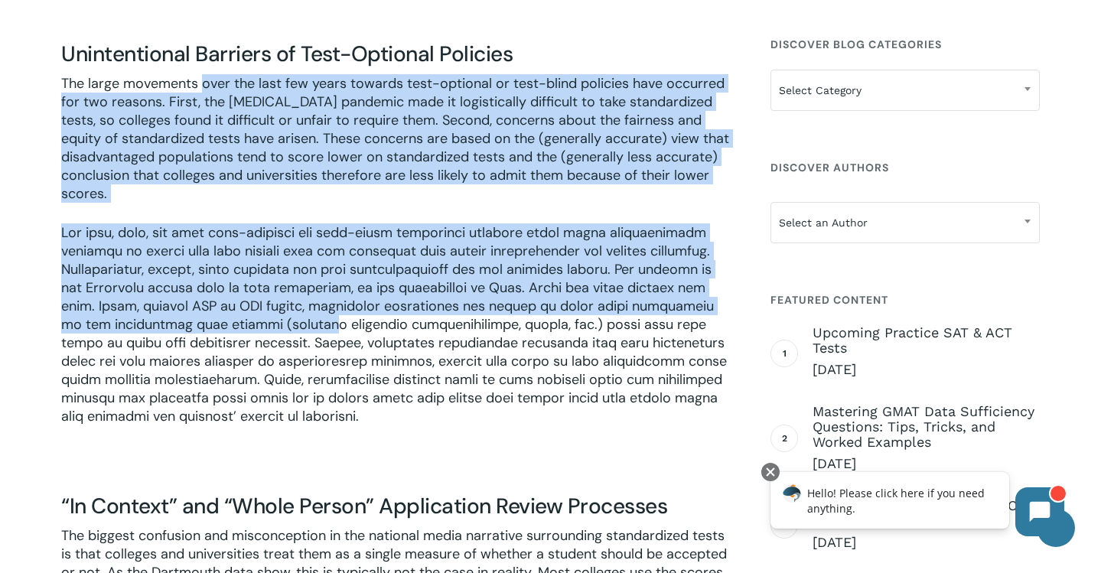
drag, startPoint x: 204, startPoint y: 93, endPoint x: 302, endPoint y: 347, distance: 271.8
click at [301, 350] on p at bounding box center [396, 334] width 670 height 223
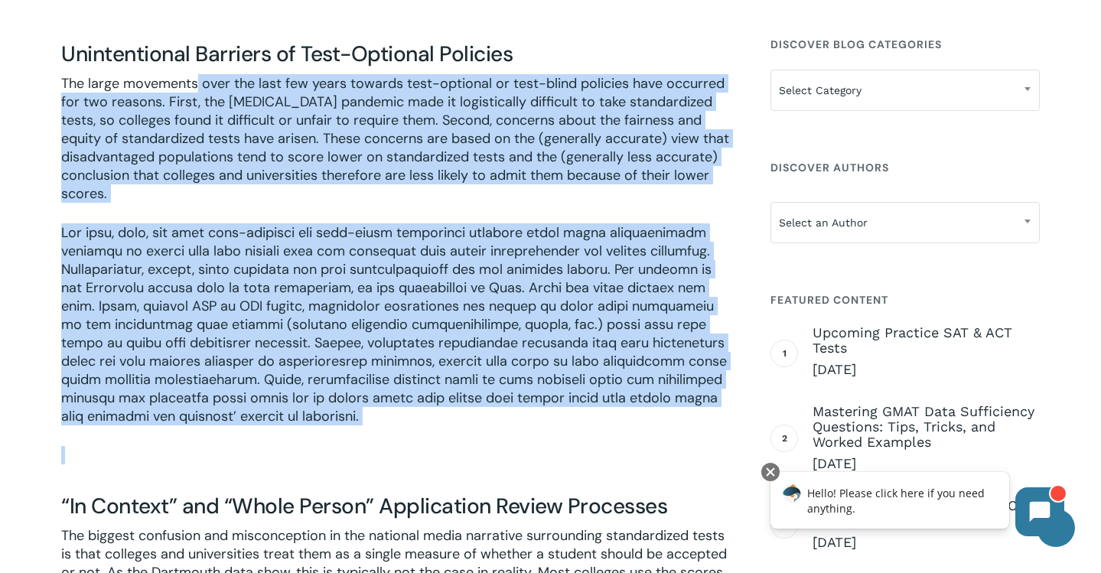
drag, startPoint x: 321, startPoint y: 482, endPoint x: 191, endPoint y: 102, distance: 401.7
click at [191, 115] on p "The large movements over the last few years towards test-optional or test-blind…" at bounding box center [396, 148] width 670 height 149
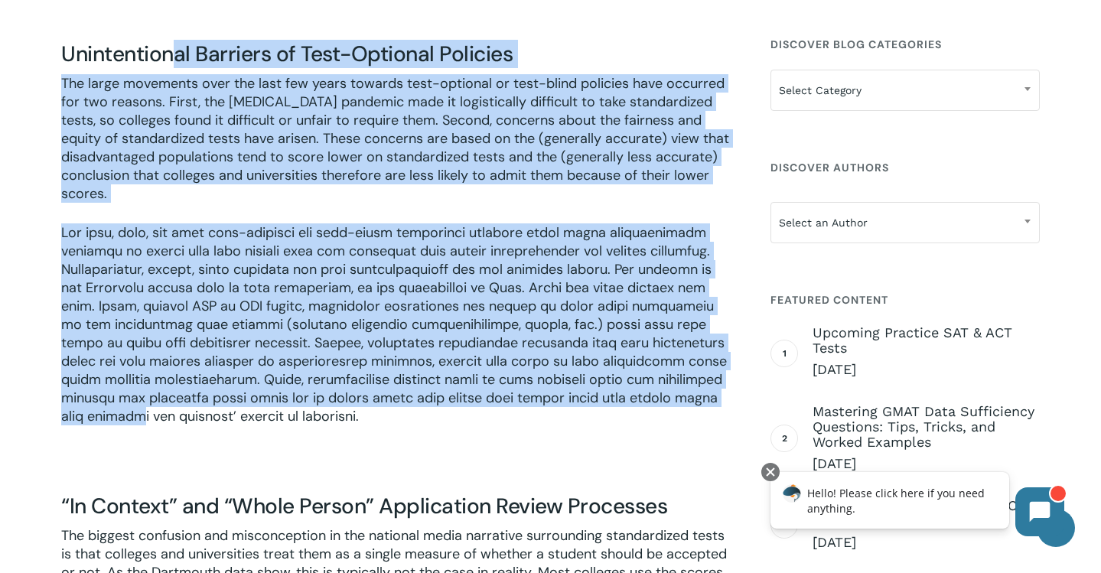
drag, startPoint x: 179, startPoint y: 69, endPoint x: 303, endPoint y: 439, distance: 390.5
click at [303, 439] on p at bounding box center [396, 334] width 670 height 223
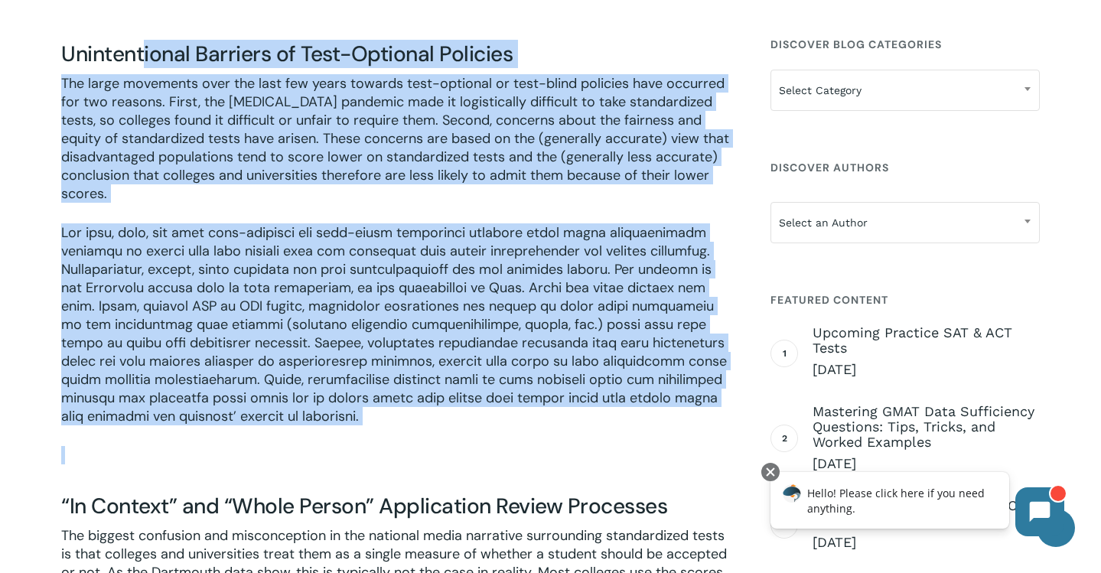
drag, startPoint x: 303, startPoint y: 470, endPoint x: 136, endPoint y: 91, distance: 413.9
click at [136, 108] on p "The large movements over the last few years towards test-optional or test-blind…" at bounding box center [396, 148] width 670 height 149
drag, startPoint x: 135, startPoint y: 53, endPoint x: 288, endPoint y: 490, distance: 463.9
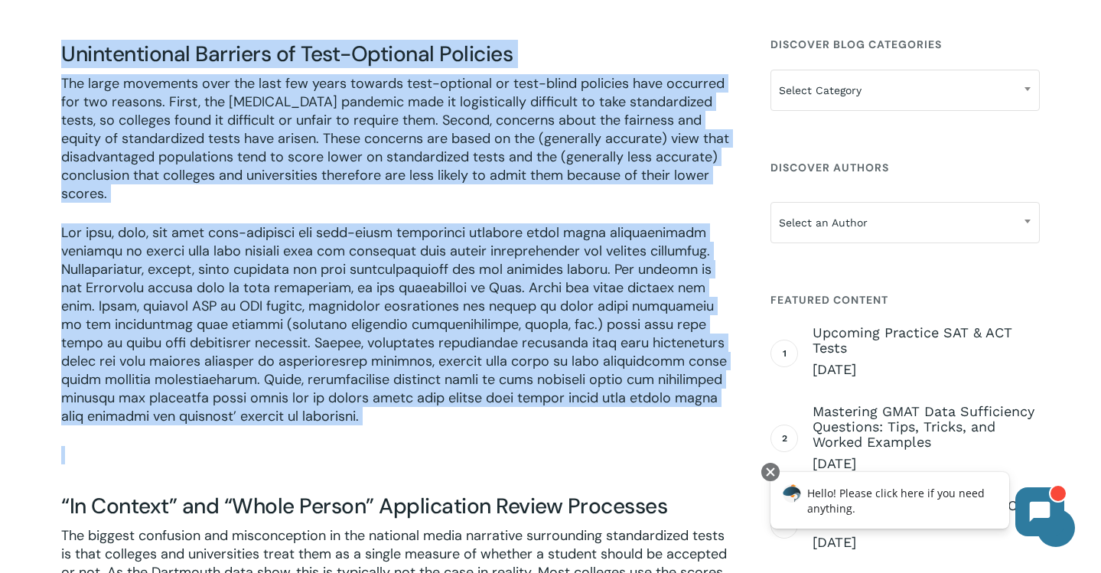
click at [288, 485] on p at bounding box center [396, 465] width 670 height 39
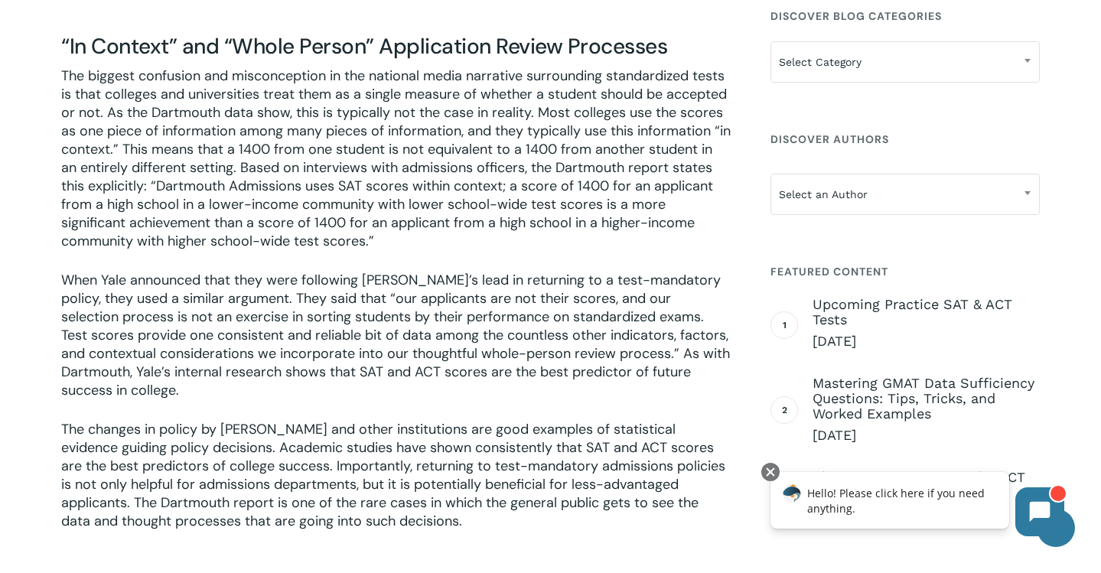
scroll to position [5563, 0]
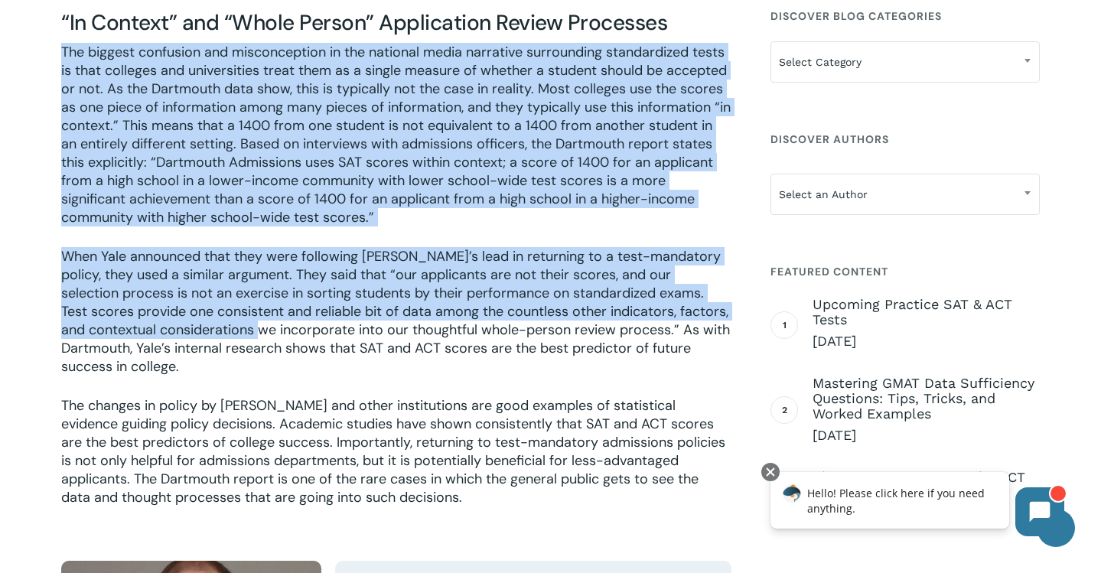
drag, startPoint x: 130, startPoint y: 60, endPoint x: 256, endPoint y: 350, distance: 316.0
click at [256, 350] on p "When Yale announced that they were following [PERSON_NAME]’s lead in returning …" at bounding box center [396, 321] width 670 height 149
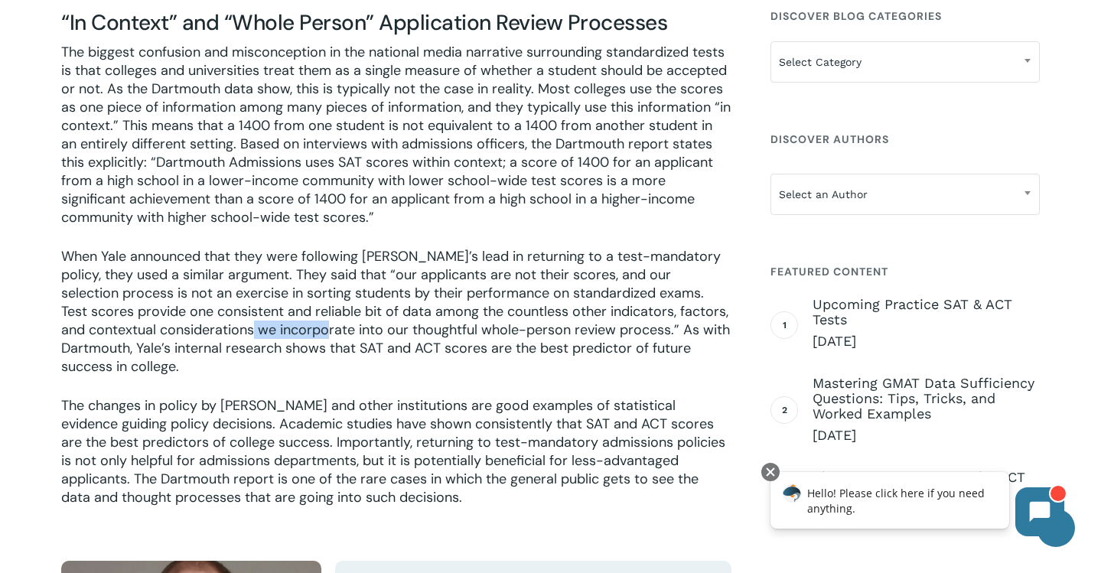
click at [256, 350] on p "When Yale announced that they were following [PERSON_NAME]’s lead in returning …" at bounding box center [396, 321] width 670 height 149
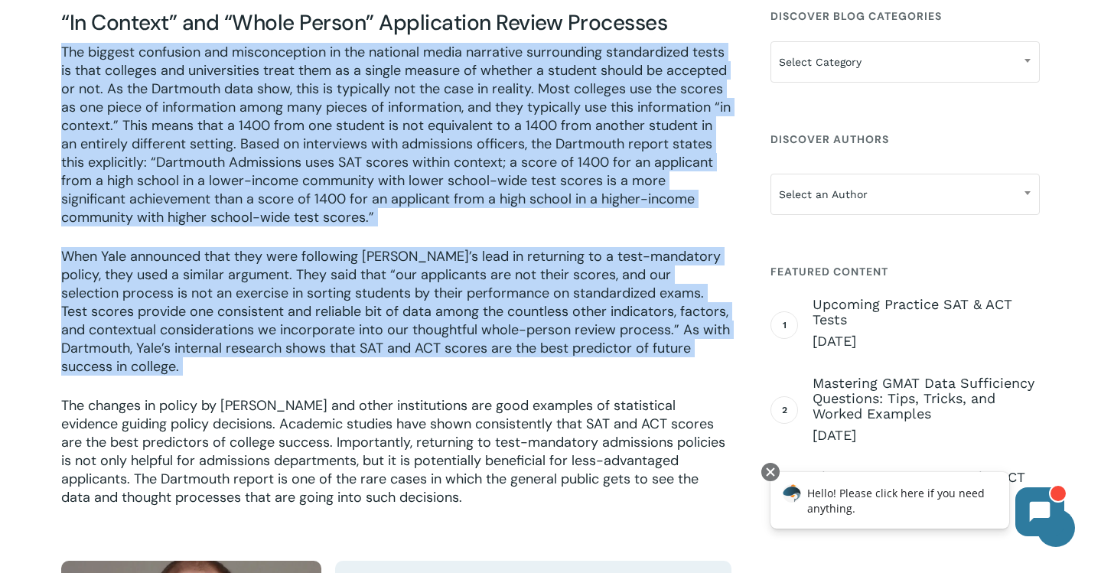
drag, startPoint x: 256, startPoint y: 350, endPoint x: 164, endPoint y: 99, distance: 266.5
click at [164, 99] on p "The biggest confusion and misconception in the national media narrative surroun…" at bounding box center [396, 145] width 670 height 204
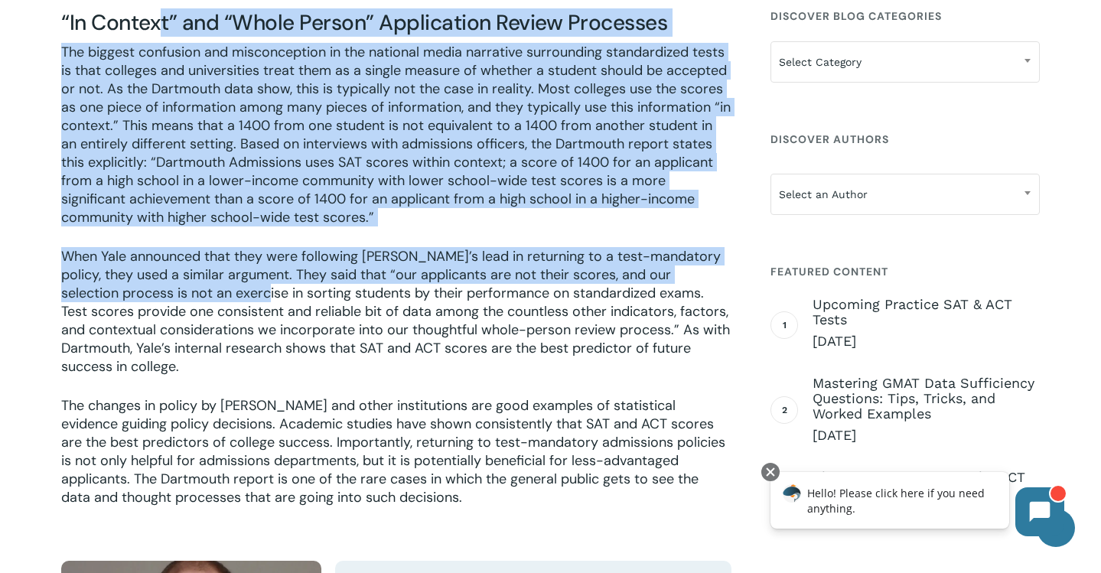
drag, startPoint x: 158, startPoint y: 36, endPoint x: 230, endPoint y: 305, distance: 277.8
click at [230, 305] on p "When Yale announced that they were following [PERSON_NAME]’s lead in returning …" at bounding box center [396, 321] width 670 height 149
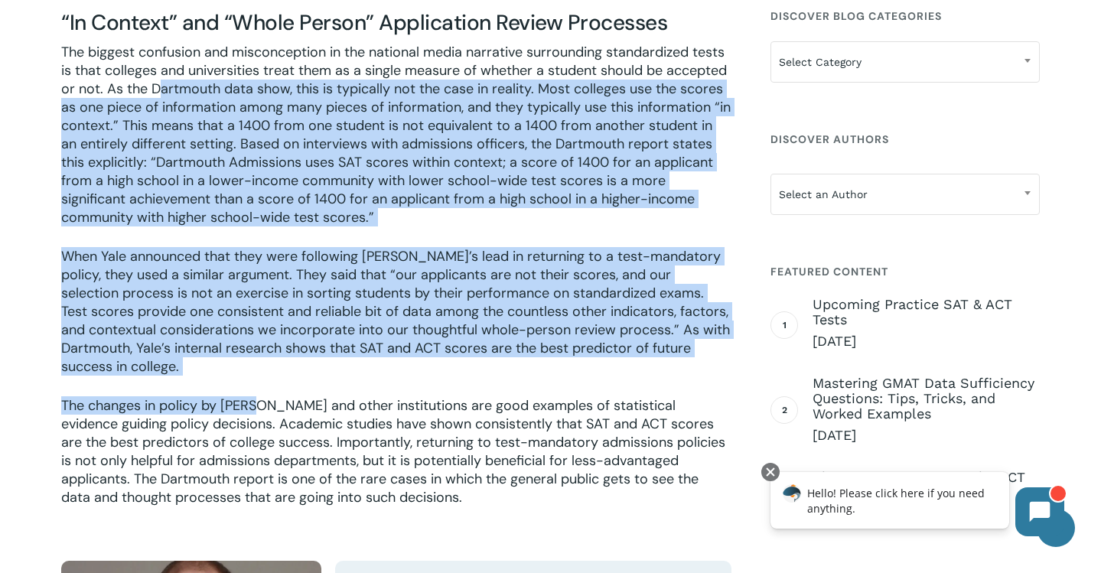
drag, startPoint x: 260, startPoint y: 425, endPoint x: 155, endPoint y: 102, distance: 340.2
click at [155, 104] on p "The biggest confusion and misconception in the national media narrative surroun…" at bounding box center [396, 145] width 670 height 204
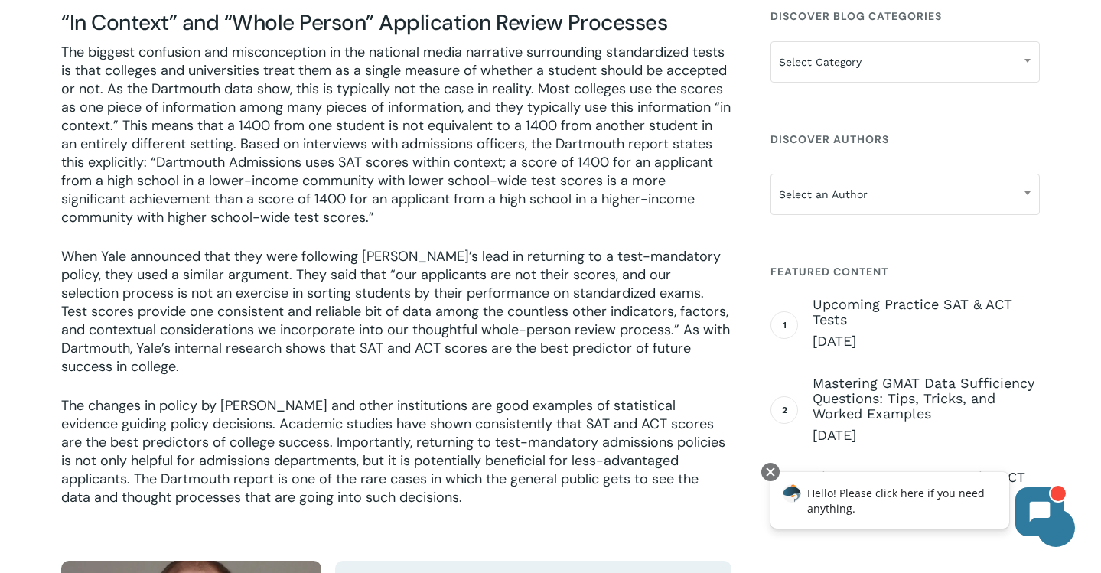
scroll to position [5716, 0]
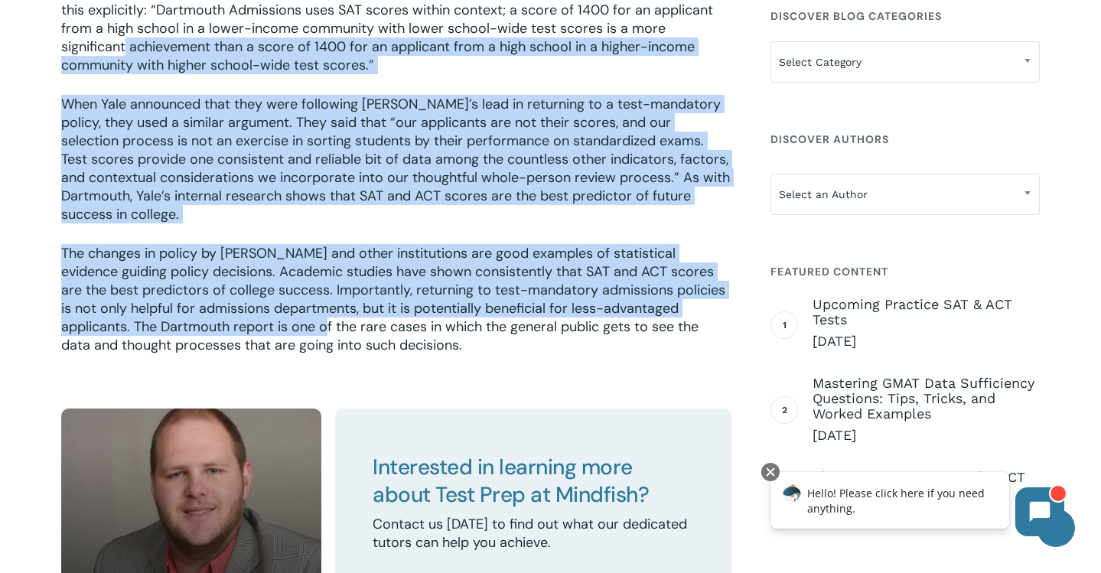
drag, startPoint x: 127, startPoint y: 73, endPoint x: 280, endPoint y: 356, distance: 321.8
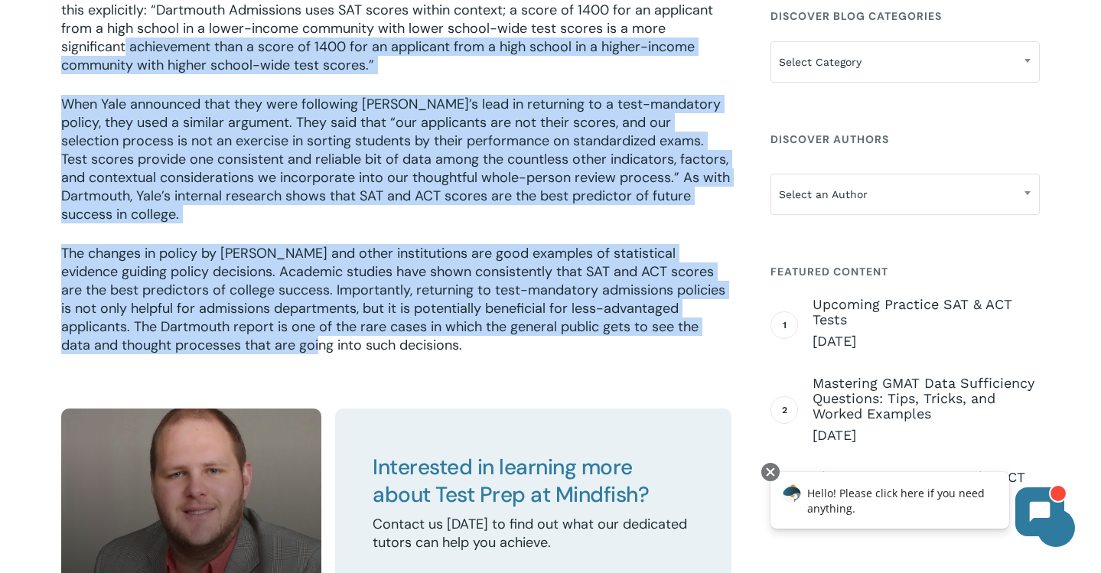
click at [280, 354] on p "The changes in policy by [PERSON_NAME] and other institutions are good examples…" at bounding box center [396, 299] width 670 height 110
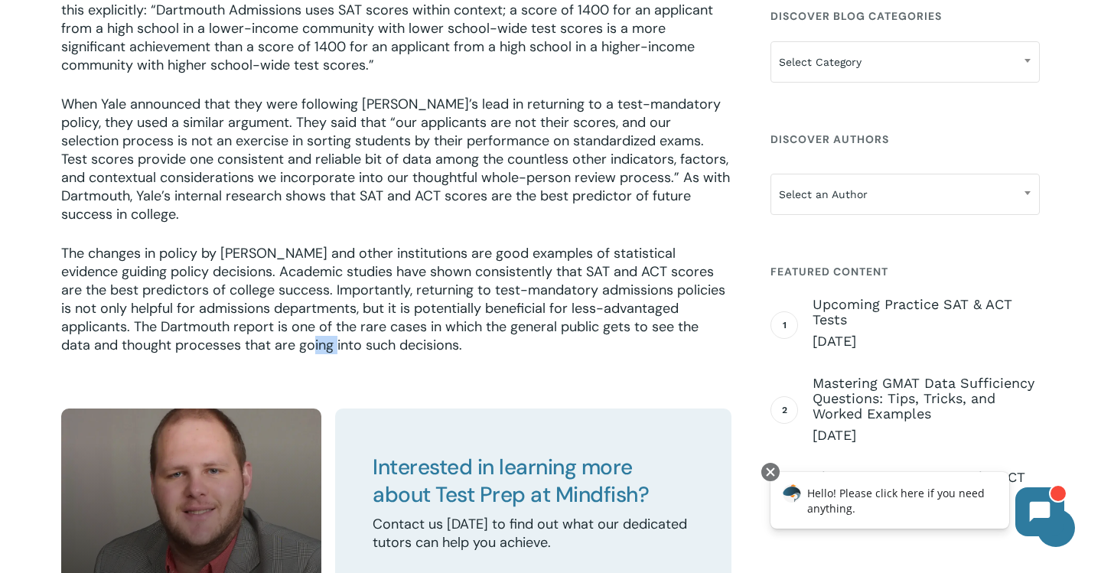
click at [280, 354] on p "The changes in policy by [PERSON_NAME] and other institutions are good examples…" at bounding box center [396, 299] width 670 height 110
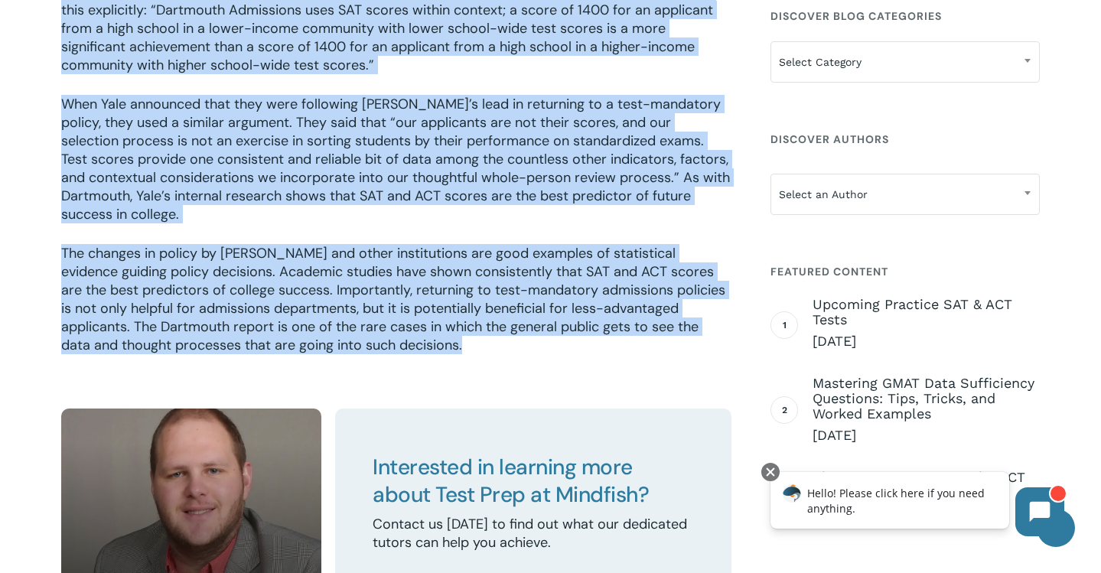
drag, startPoint x: 280, startPoint y: 356, endPoint x: 188, endPoint y: 28, distance: 340.9
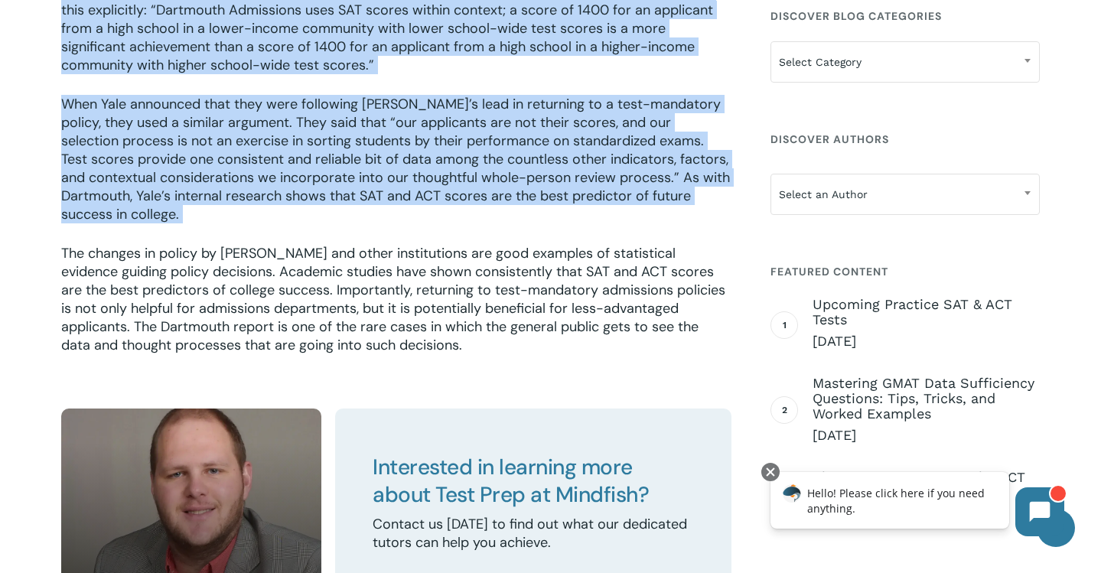
drag, startPoint x: 188, startPoint y: 32, endPoint x: 268, endPoint y: 273, distance: 253.8
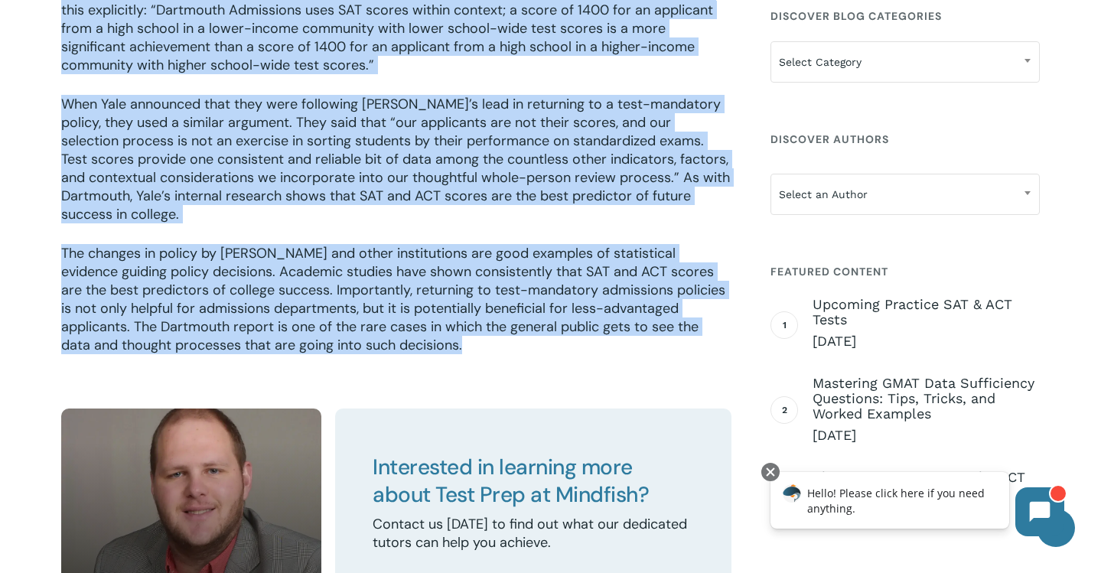
click at [268, 273] on p "The changes in policy by [PERSON_NAME] and other institutions are good examples…" at bounding box center [396, 299] width 670 height 110
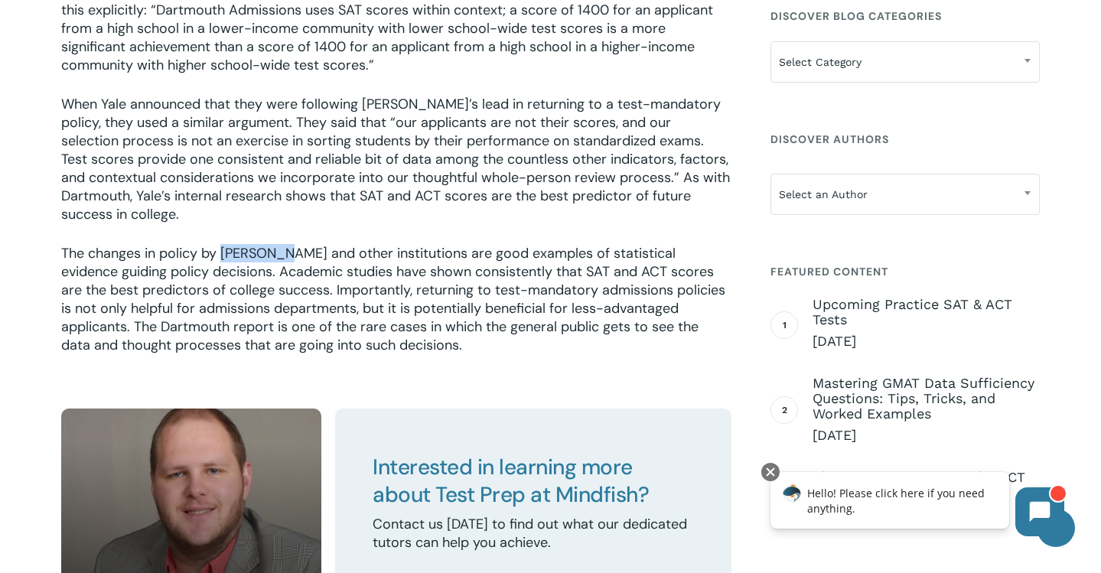
click at [268, 273] on p "The changes in policy by [PERSON_NAME] and other institutions are good examples…" at bounding box center [396, 299] width 670 height 110
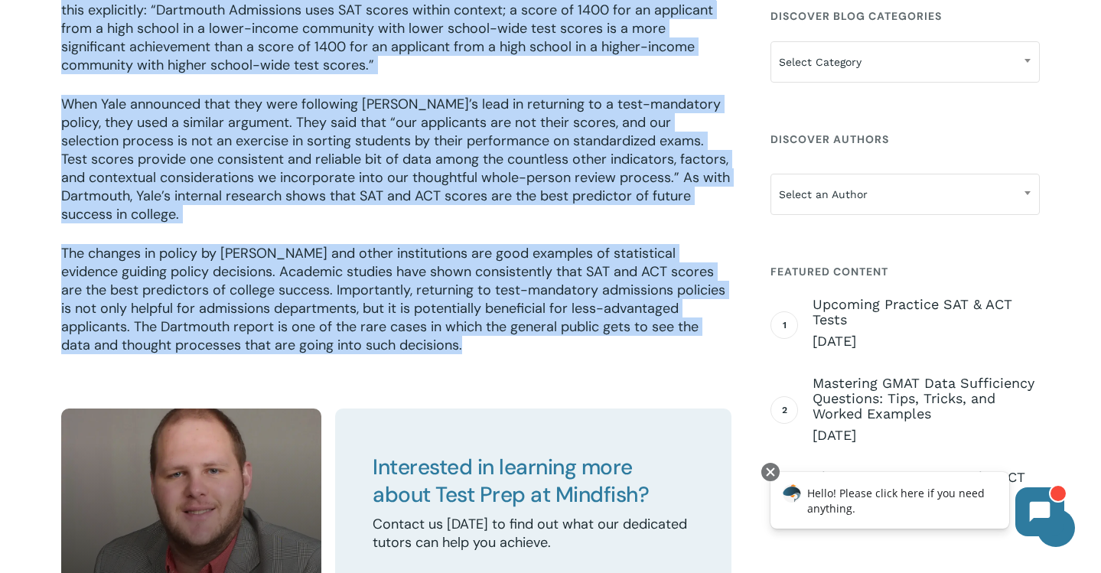
drag, startPoint x: 268, startPoint y: 273, endPoint x: 239, endPoint y: 49, distance: 226.0
click at [253, 202] on p "When Yale announced that they were following [PERSON_NAME]’s lead in returning …" at bounding box center [396, 169] width 670 height 149
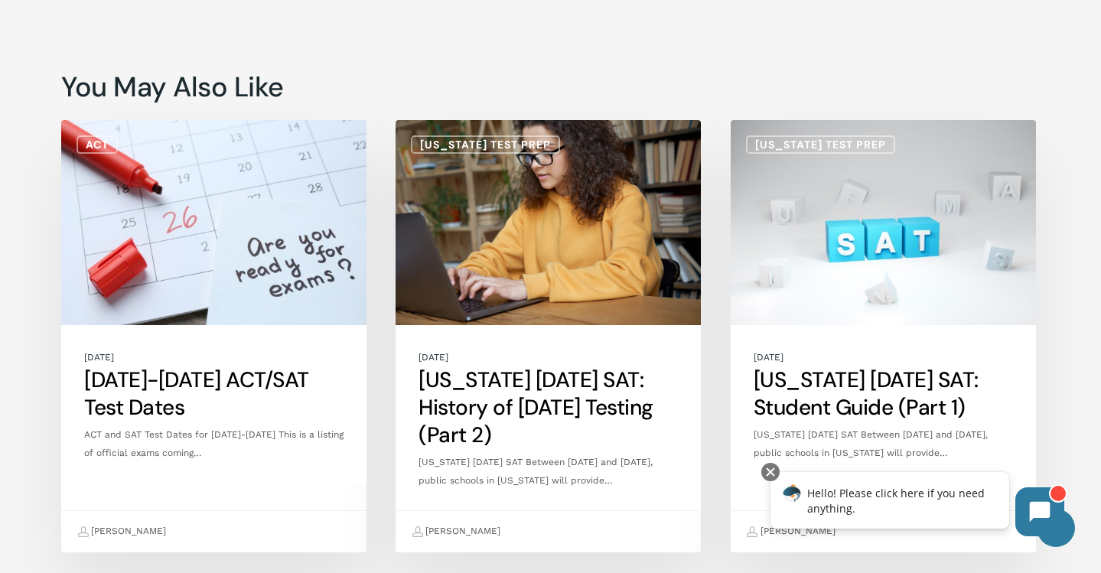
scroll to position [6788, 0]
